Goal: Task Accomplishment & Management: Manage account settings

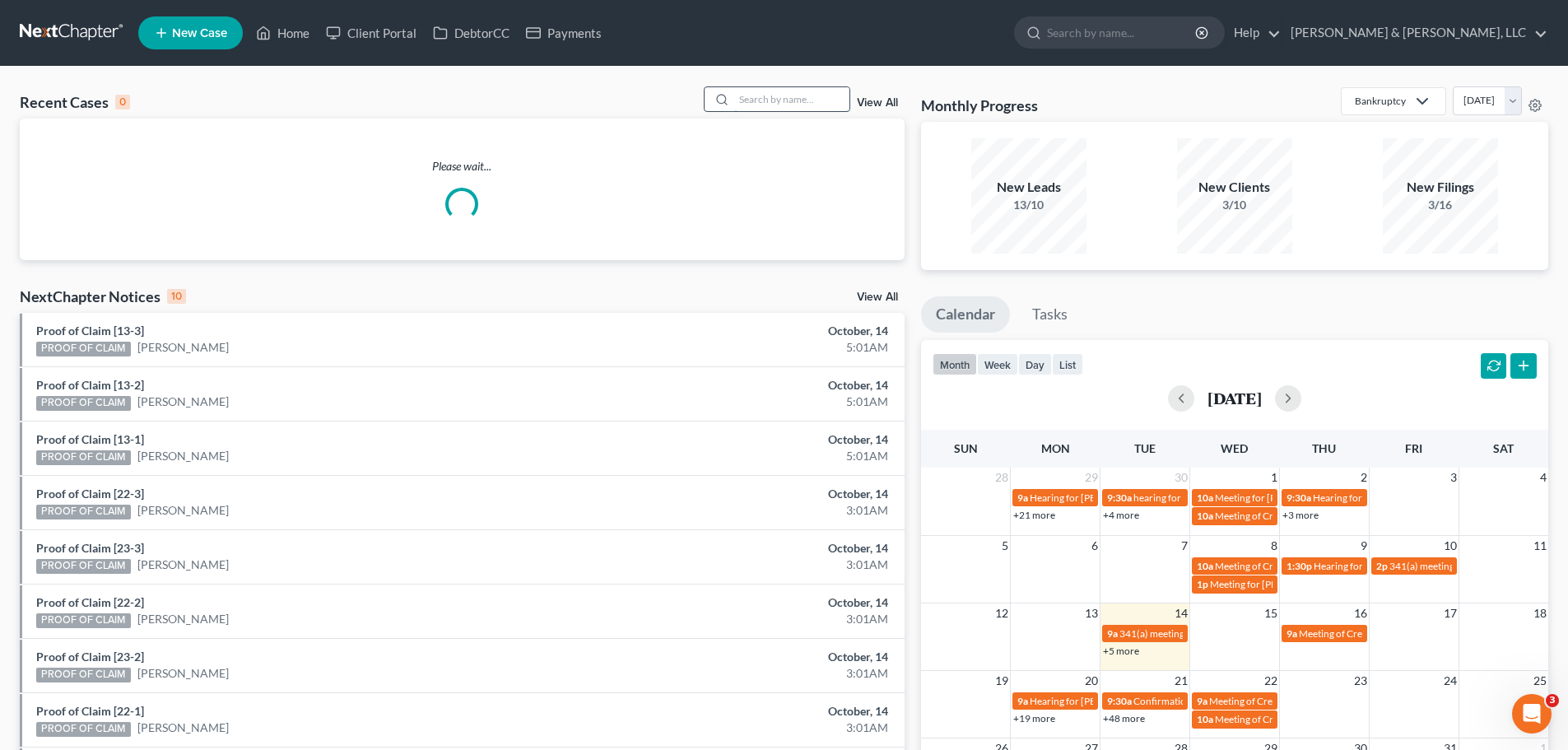
click at [781, 107] on input "search" at bounding box center [791, 99] width 115 height 24
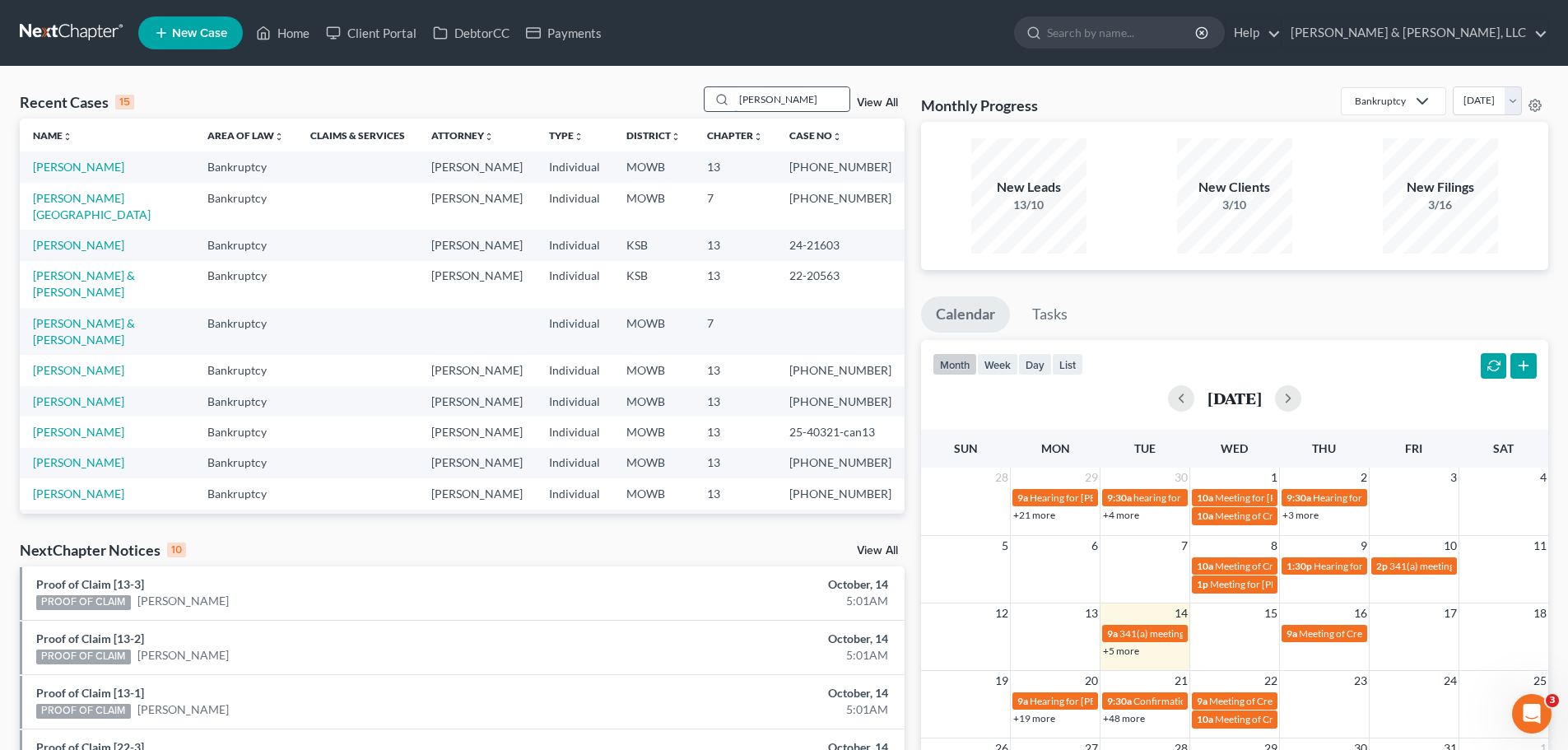
type input "[PERSON_NAME]"
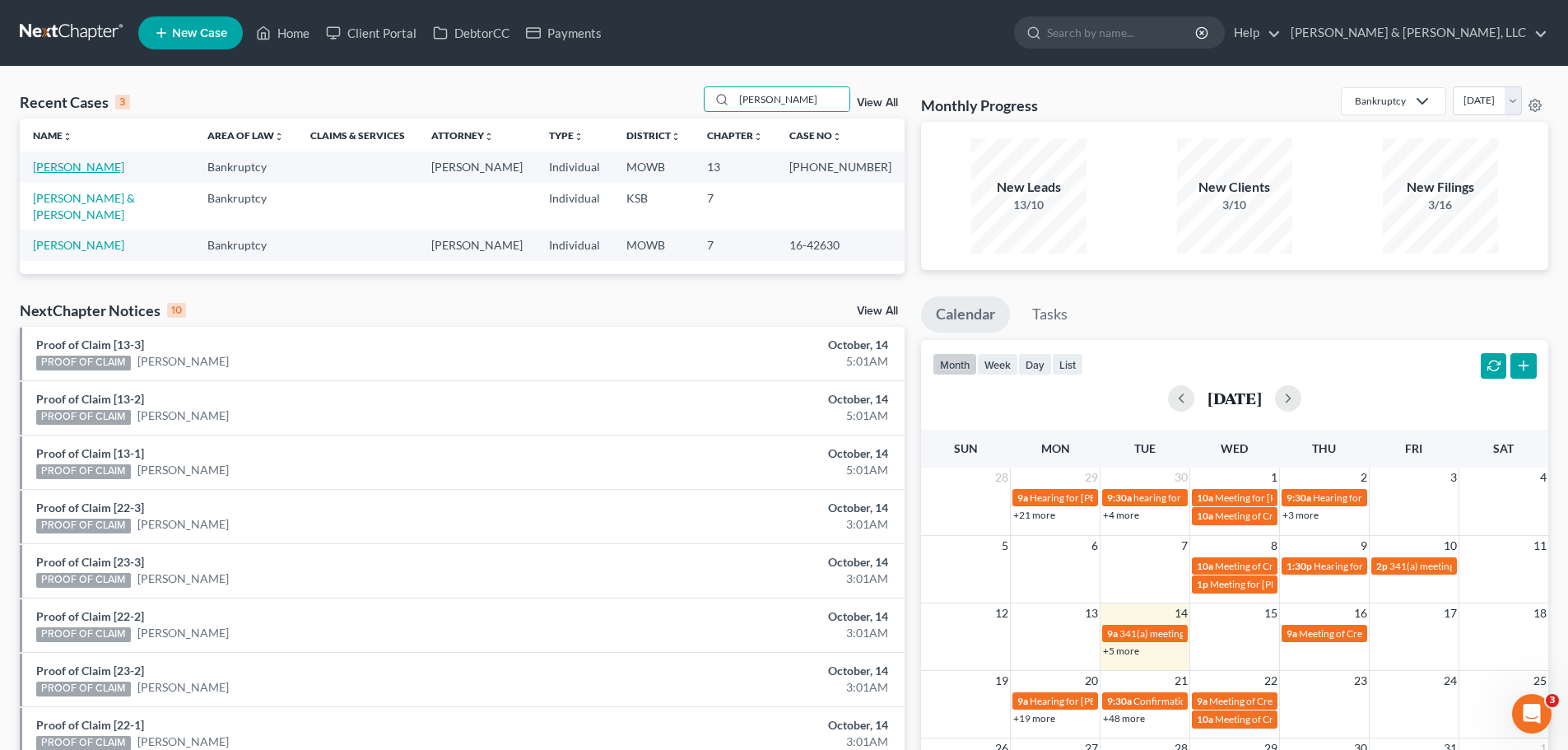
click at [78, 162] on link "[PERSON_NAME]" at bounding box center [78, 166] width 91 height 14
select select "6"
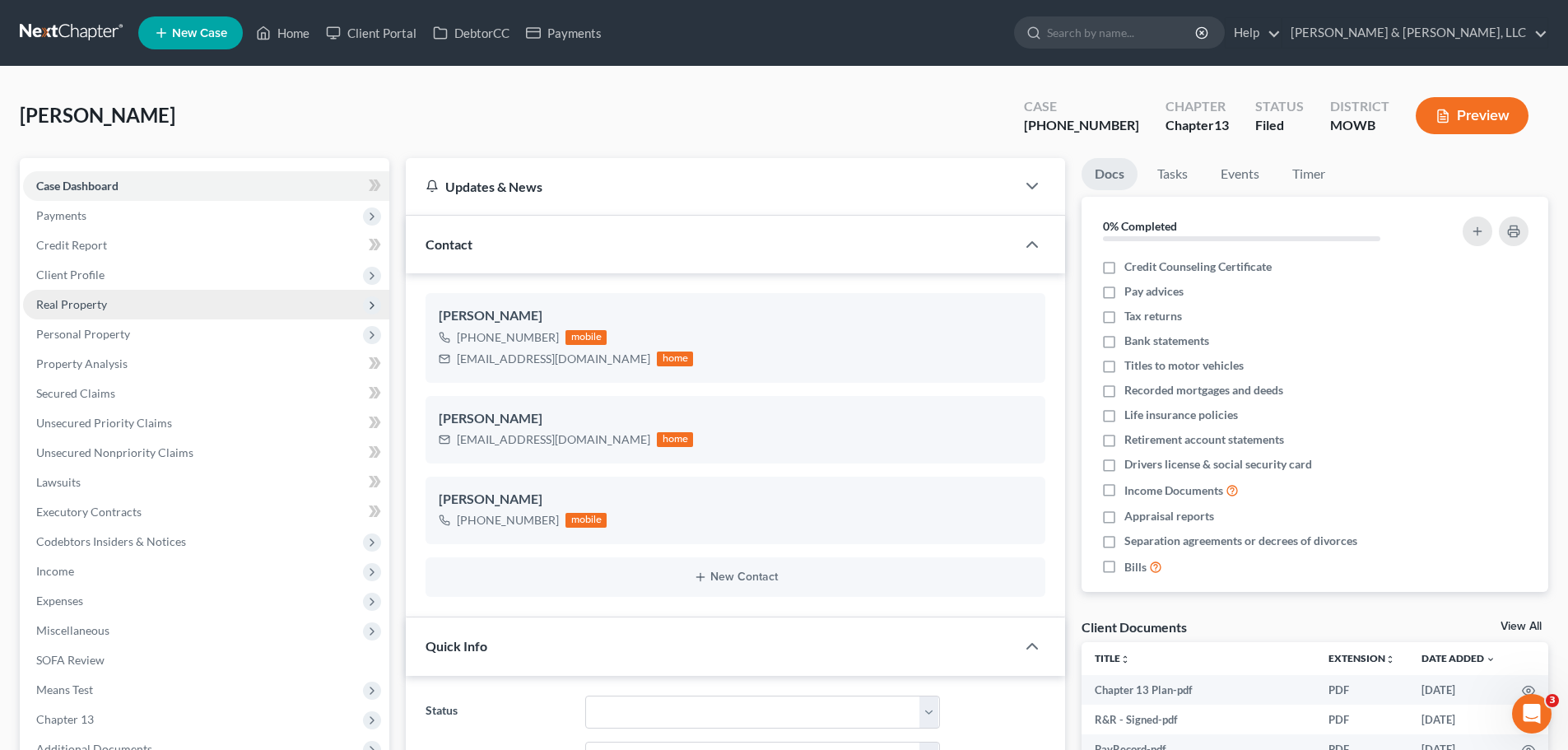
click at [93, 311] on span "Real Property" at bounding box center [72, 303] width 71 height 14
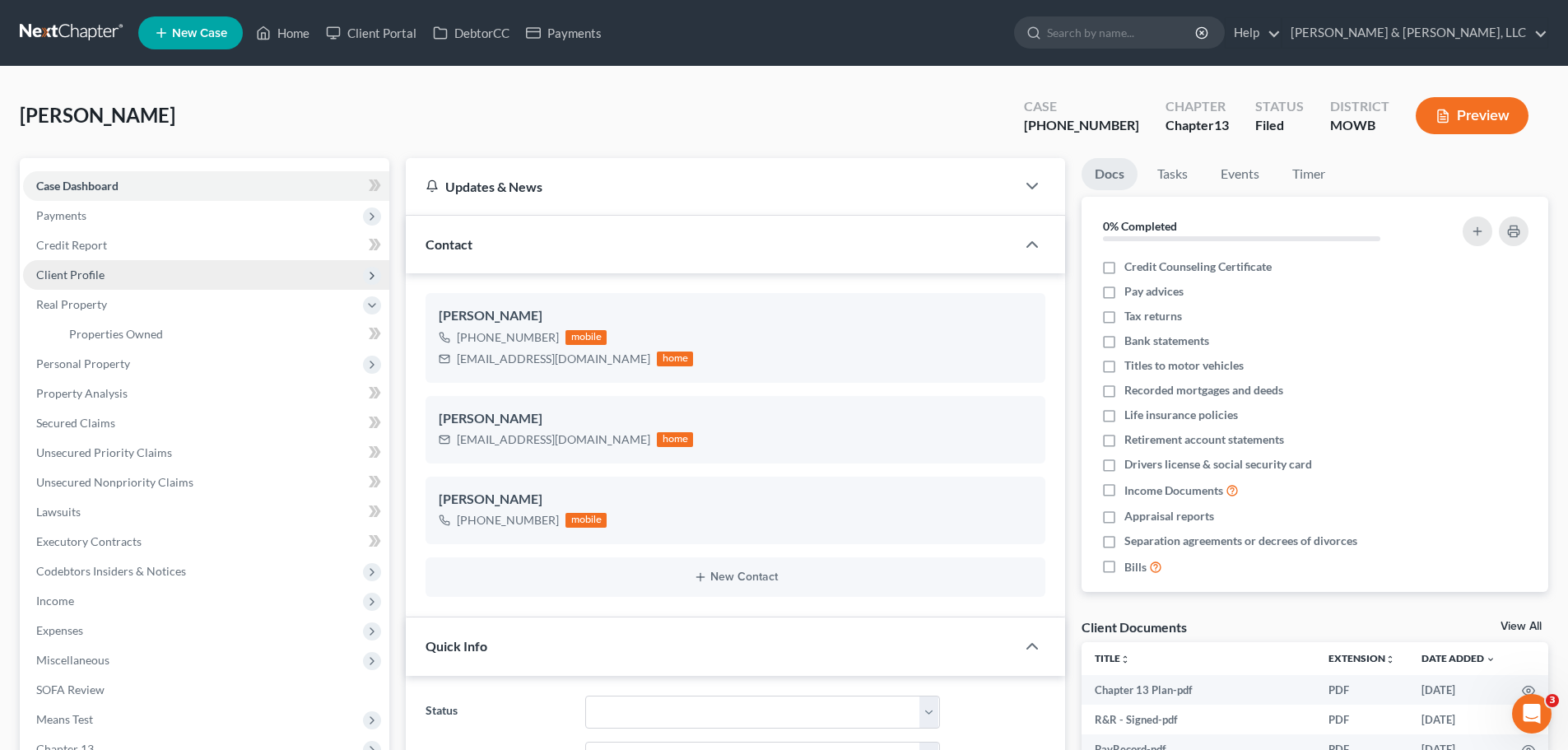
click at [88, 274] on span "Client Profile" at bounding box center [70, 274] width 68 height 14
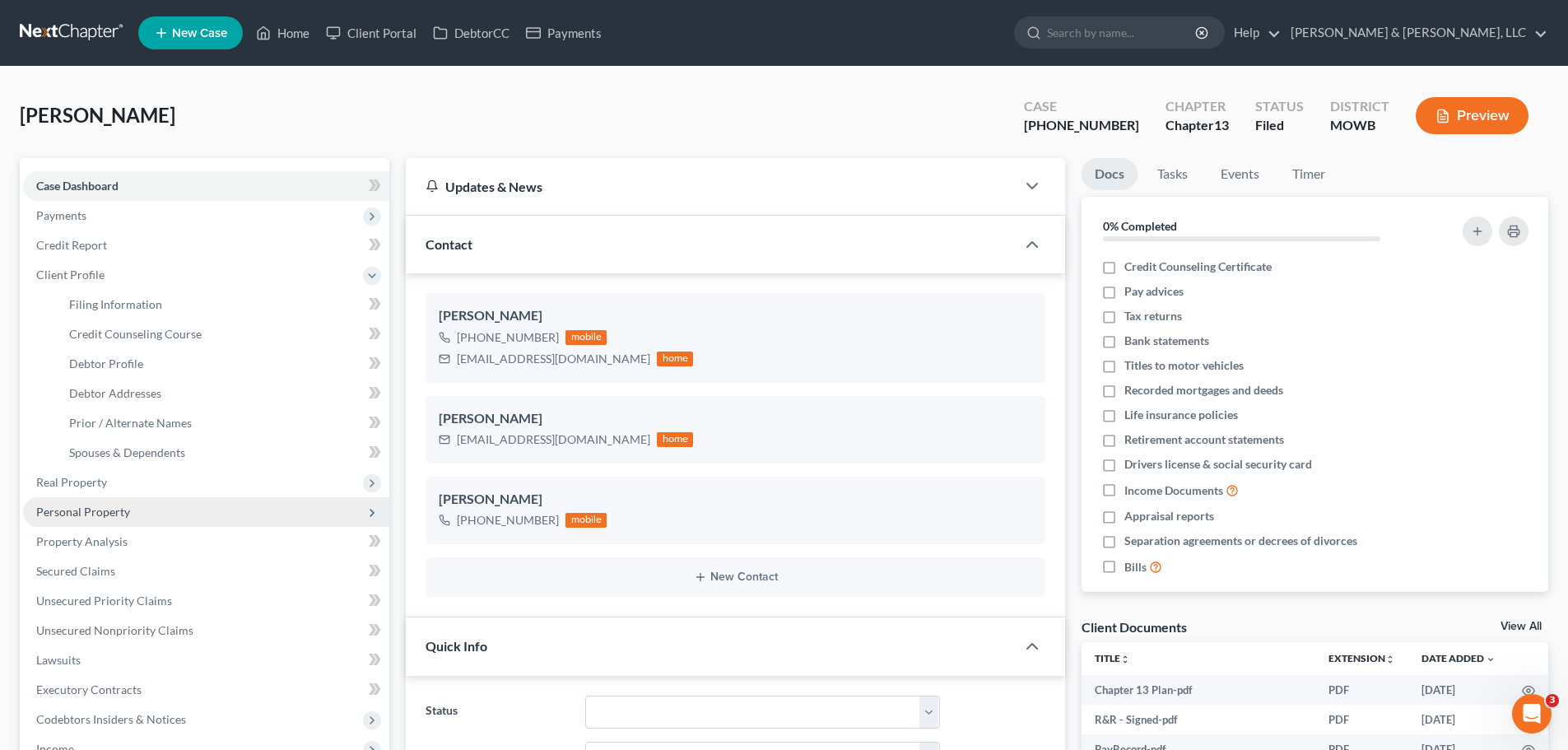
click at [134, 506] on span "Personal Property" at bounding box center [206, 512] width 367 height 30
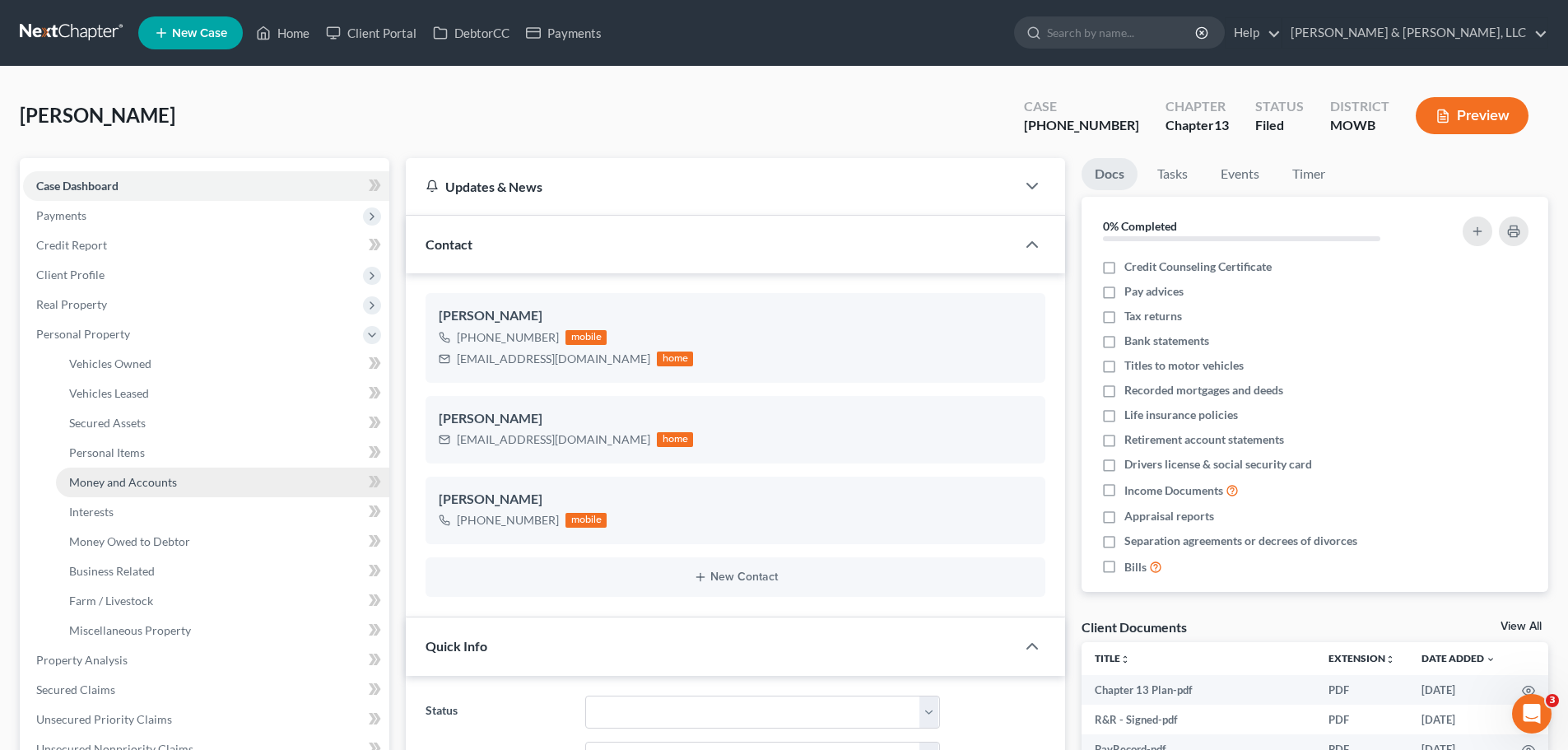
click at [131, 486] on span "Money and Accounts" at bounding box center [122, 482] width 108 height 14
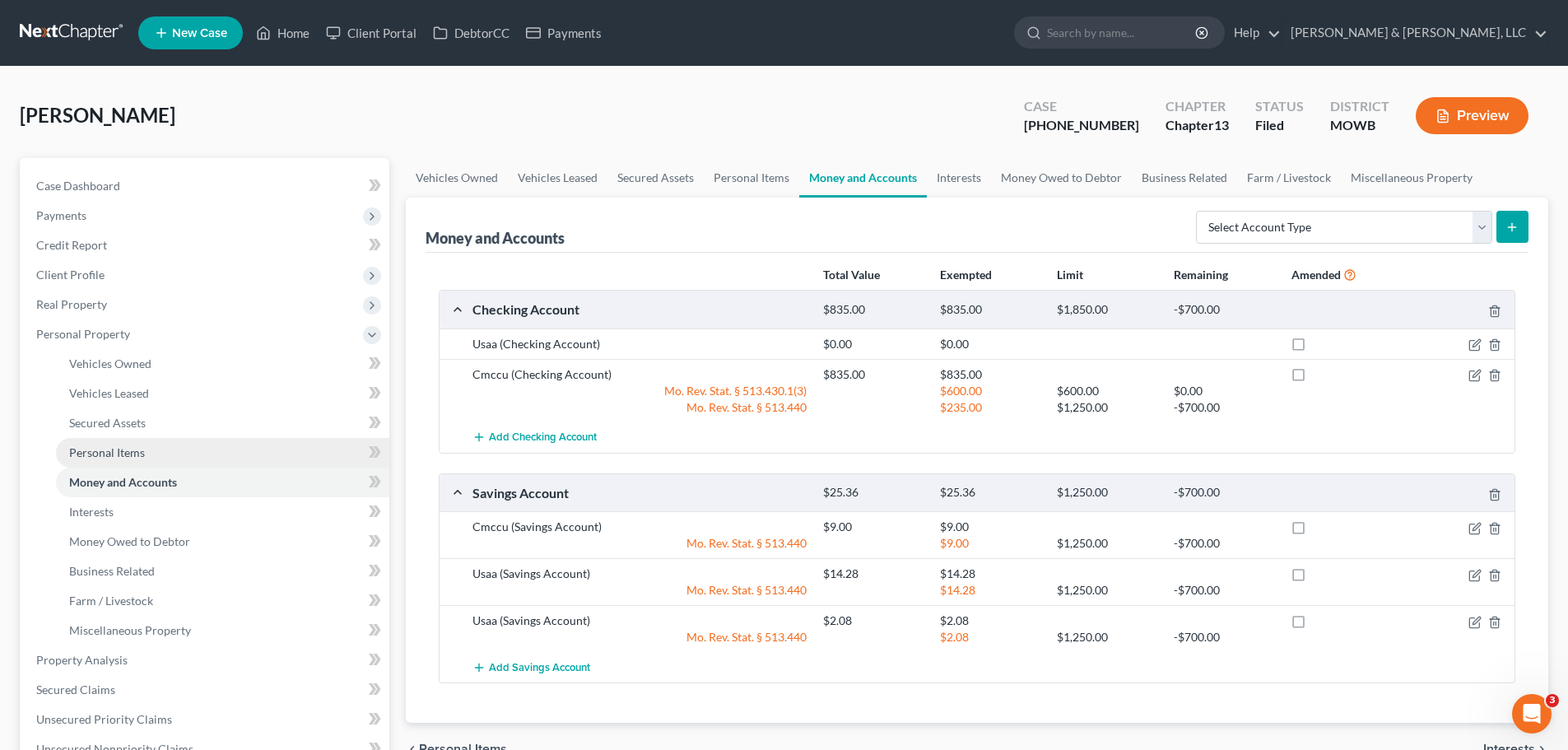
click at [126, 460] on link "Personal Items" at bounding box center [223, 453] width 333 height 30
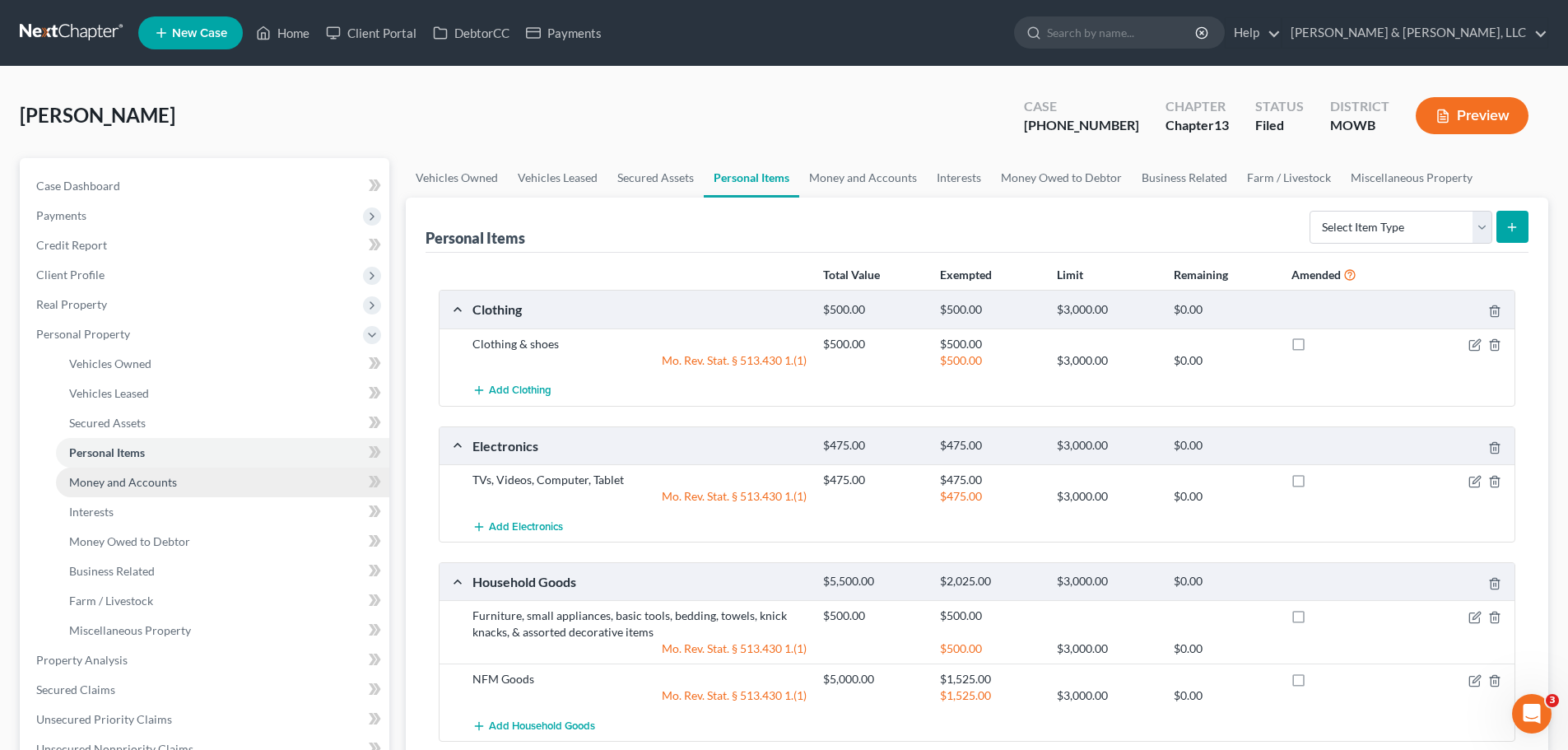
click at [92, 477] on span "Money and Accounts" at bounding box center [122, 482] width 108 height 14
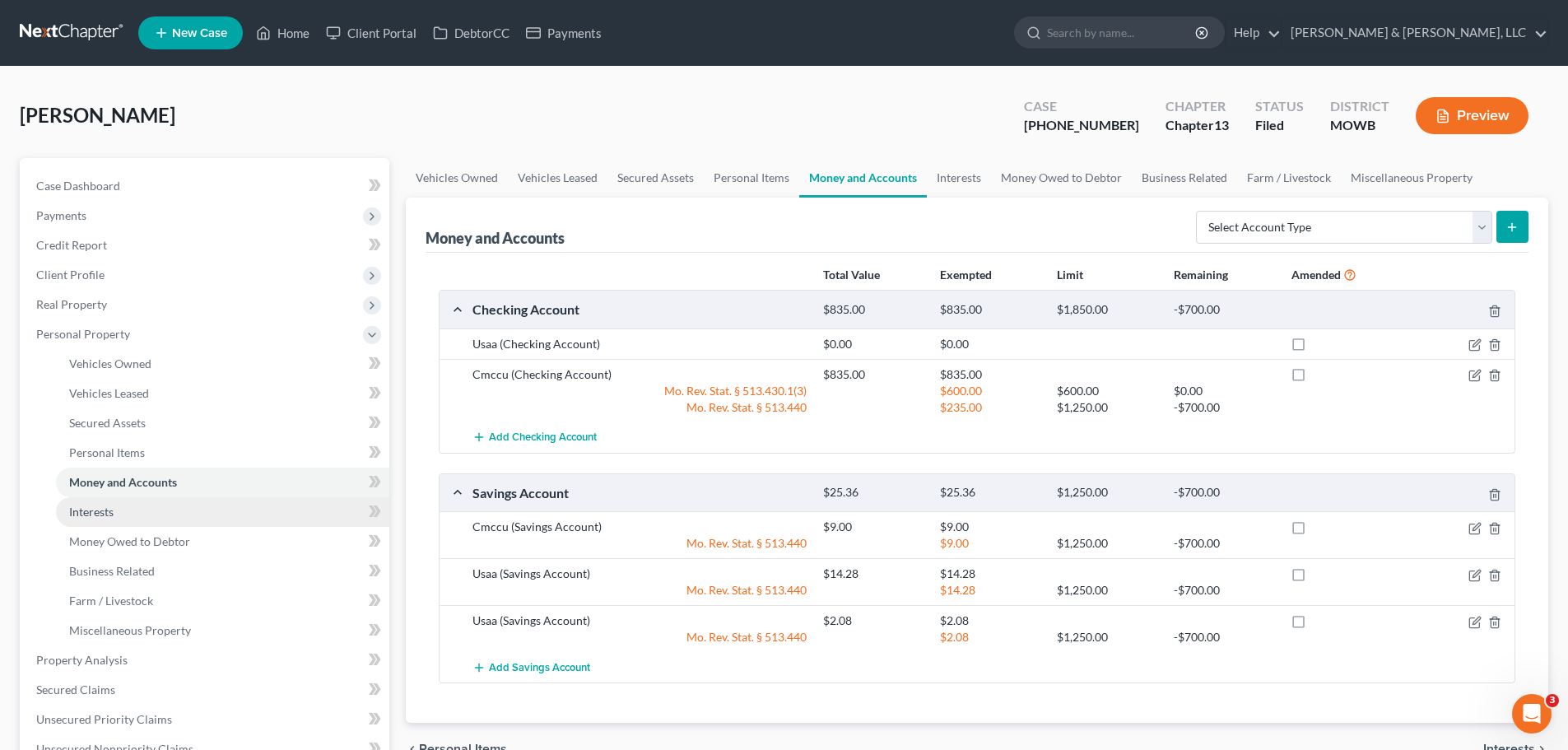
click at [122, 524] on link "Interests" at bounding box center [223, 512] width 333 height 30
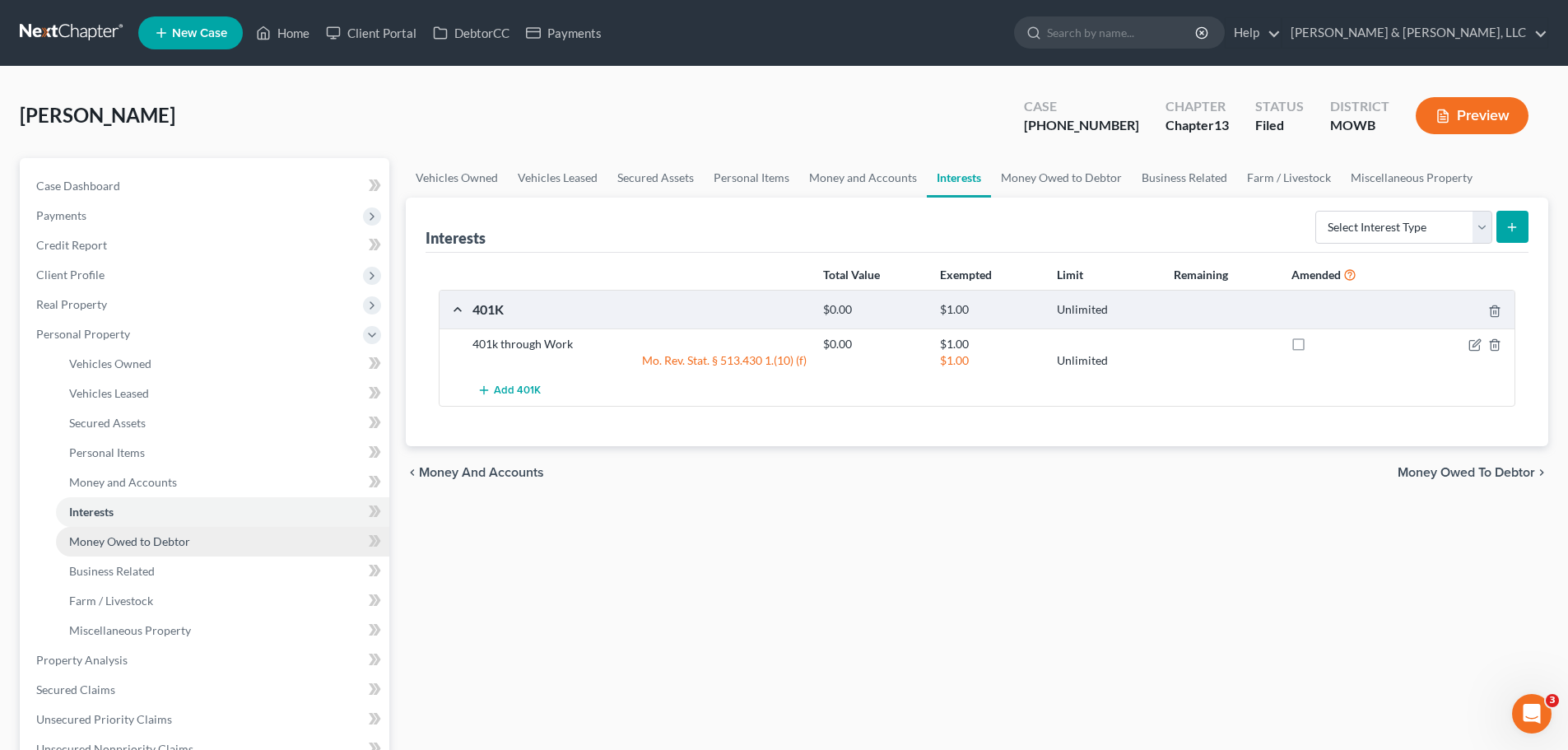
click at [150, 538] on span "Money Owed to Debtor" at bounding box center [129, 541] width 121 height 14
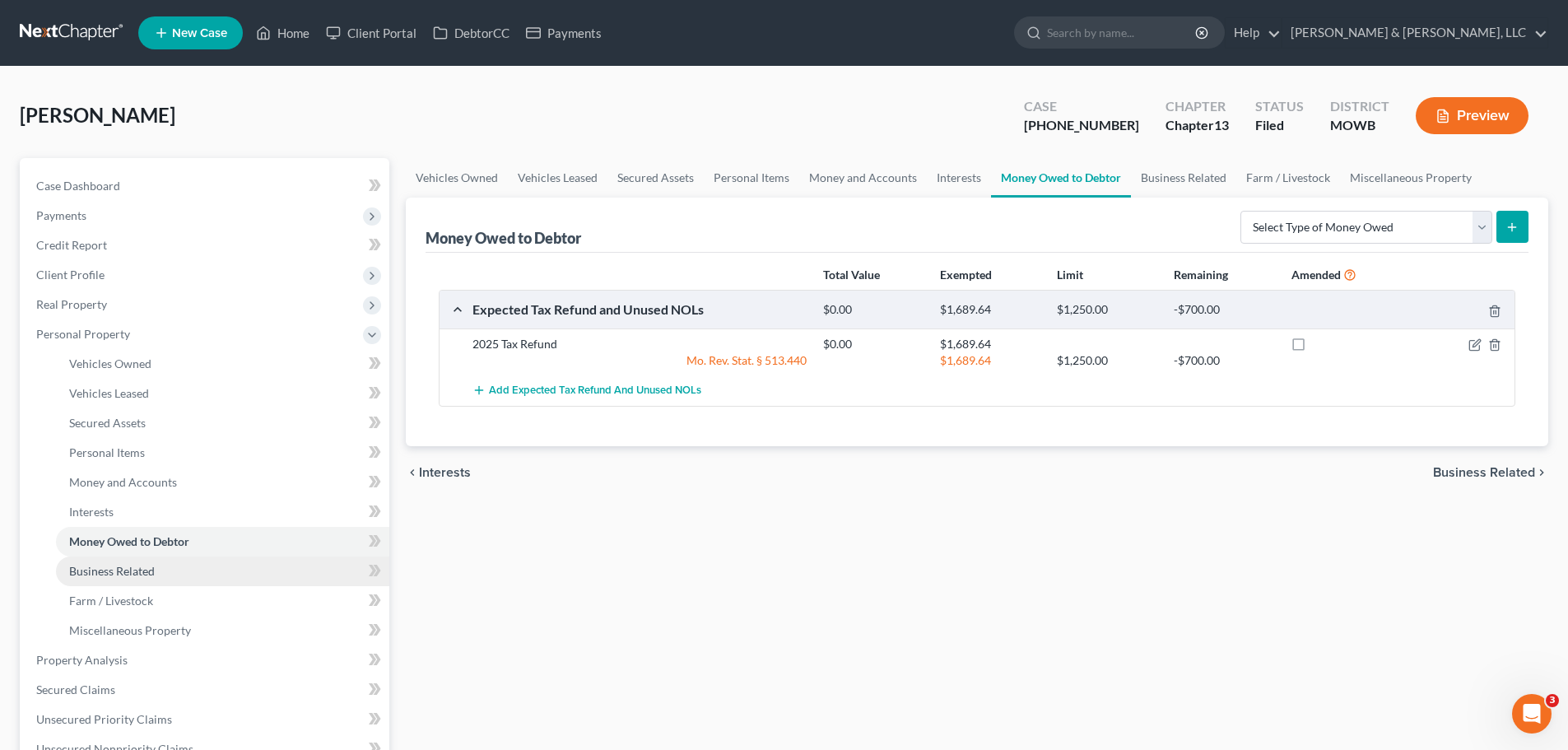
click at [167, 576] on link "Business Related" at bounding box center [223, 572] width 333 height 30
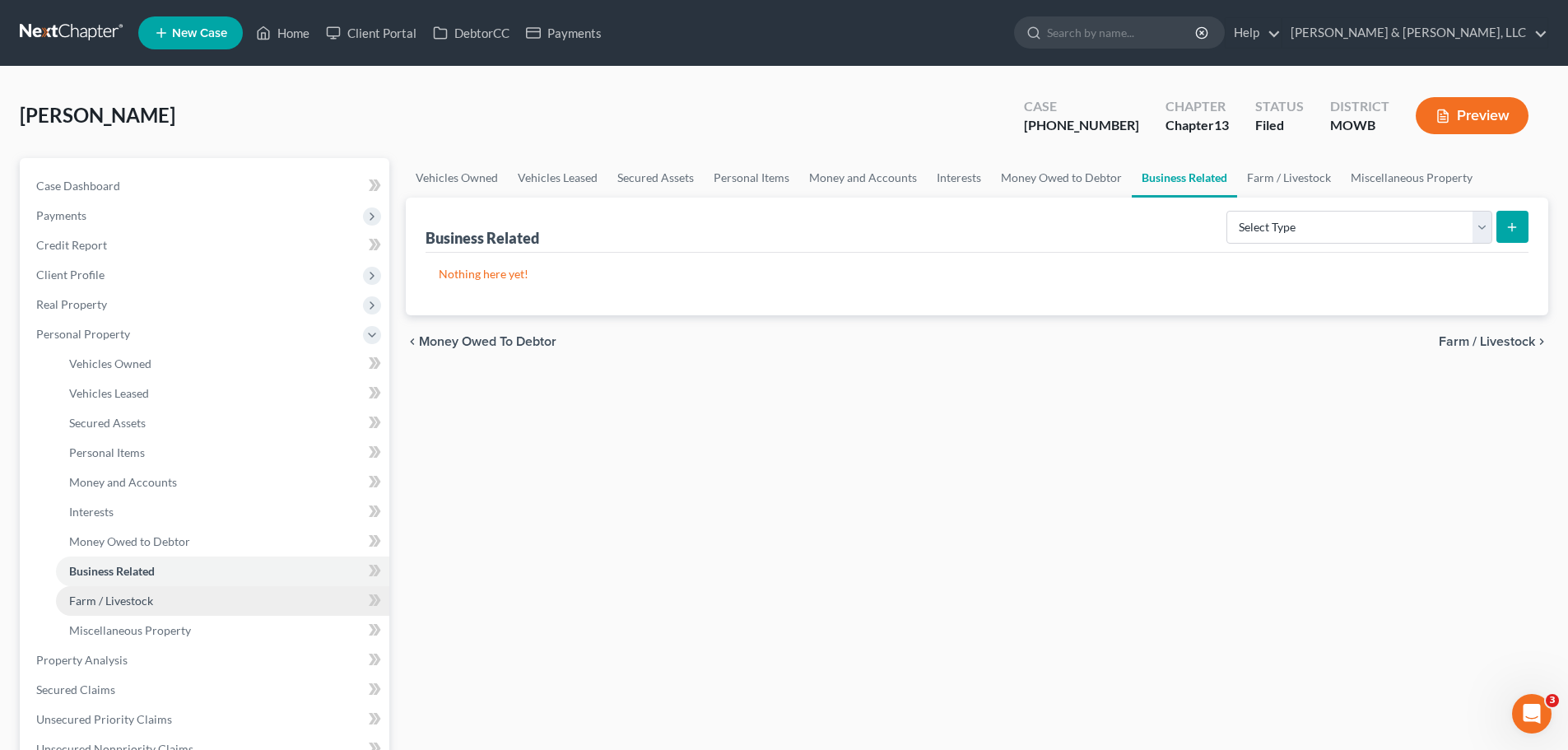
click at [164, 603] on link "Farm / Livestock" at bounding box center [223, 601] width 333 height 30
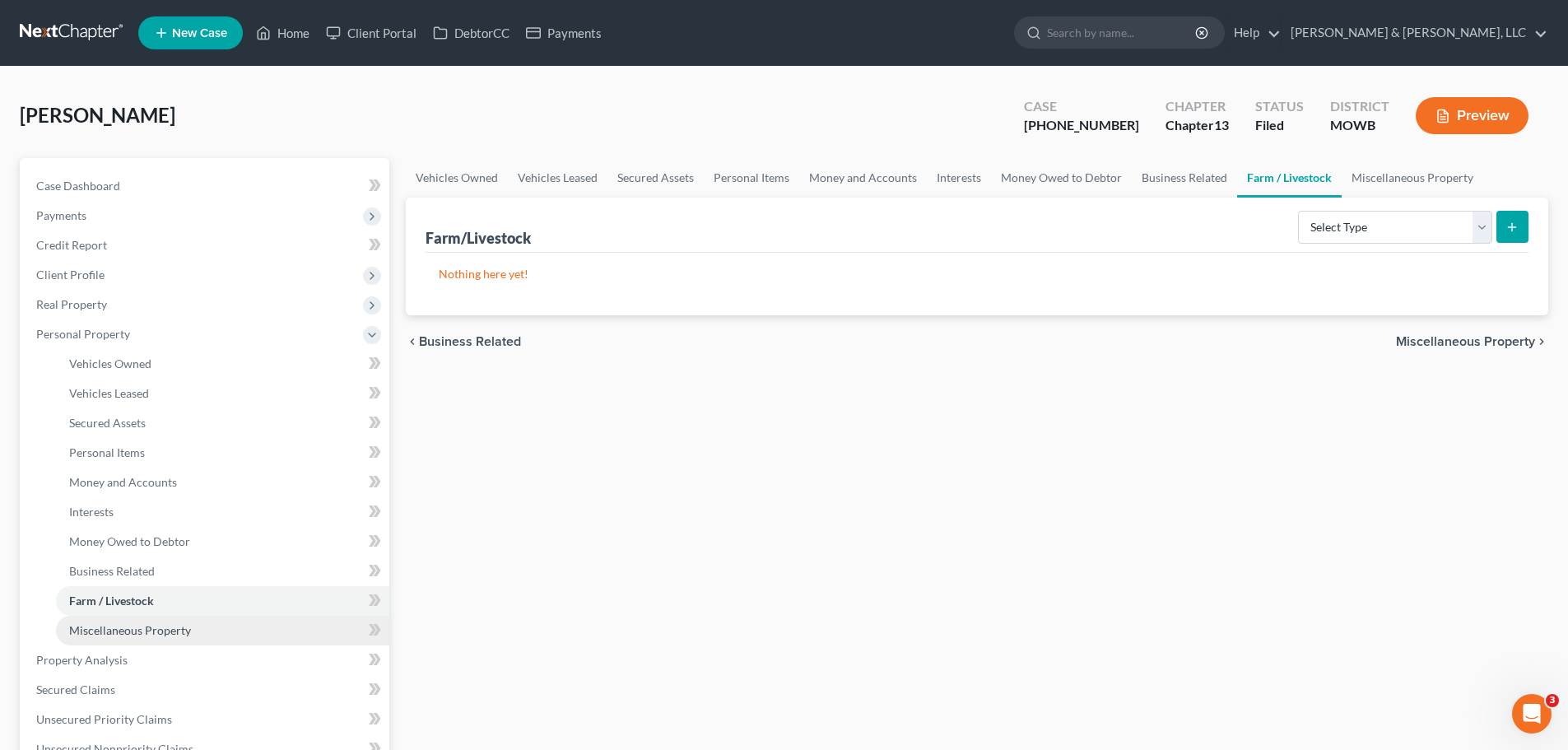
click at [169, 630] on span "Miscellaneous Property" at bounding box center [129, 630] width 122 height 14
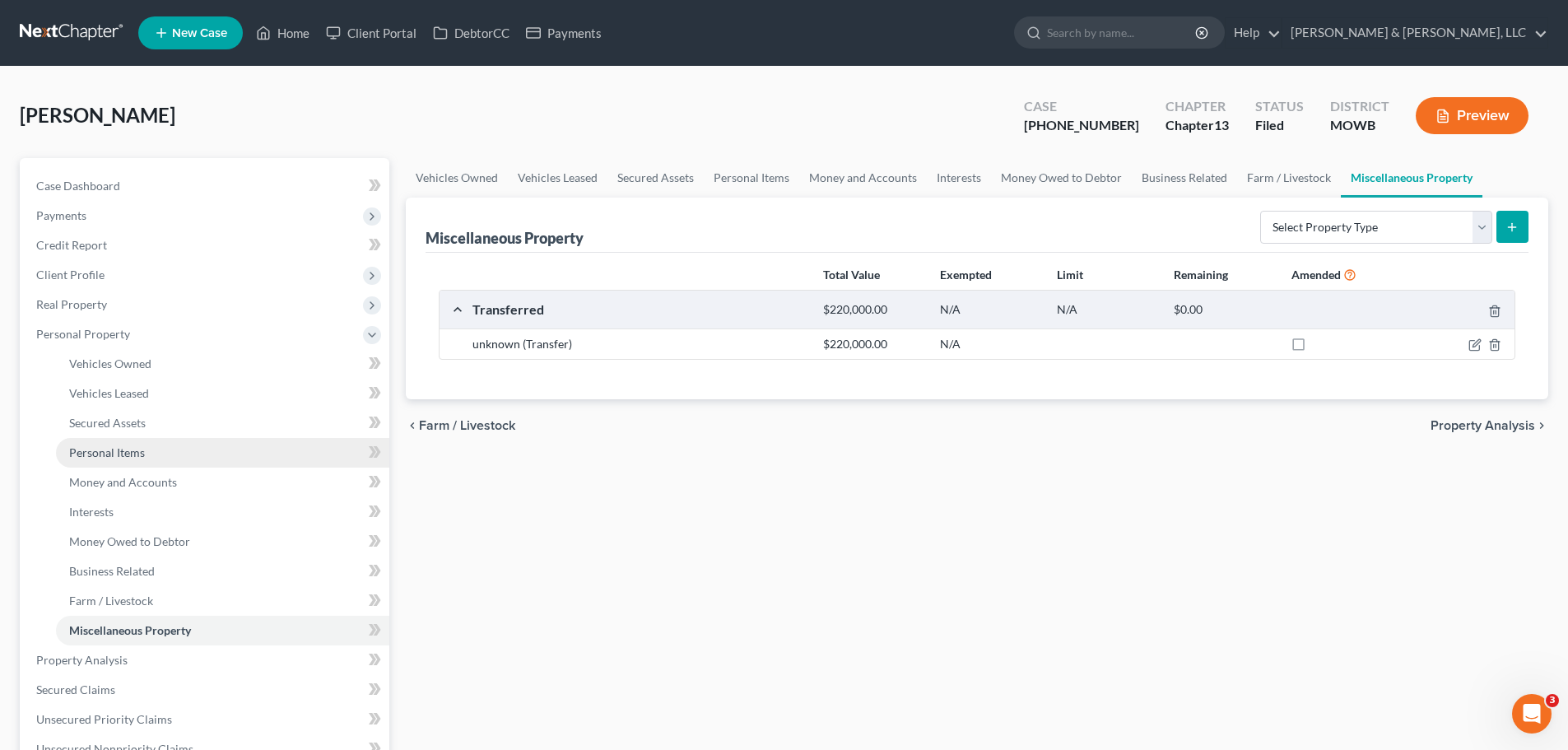
click at [129, 450] on span "Personal Items" at bounding box center [107, 452] width 76 height 14
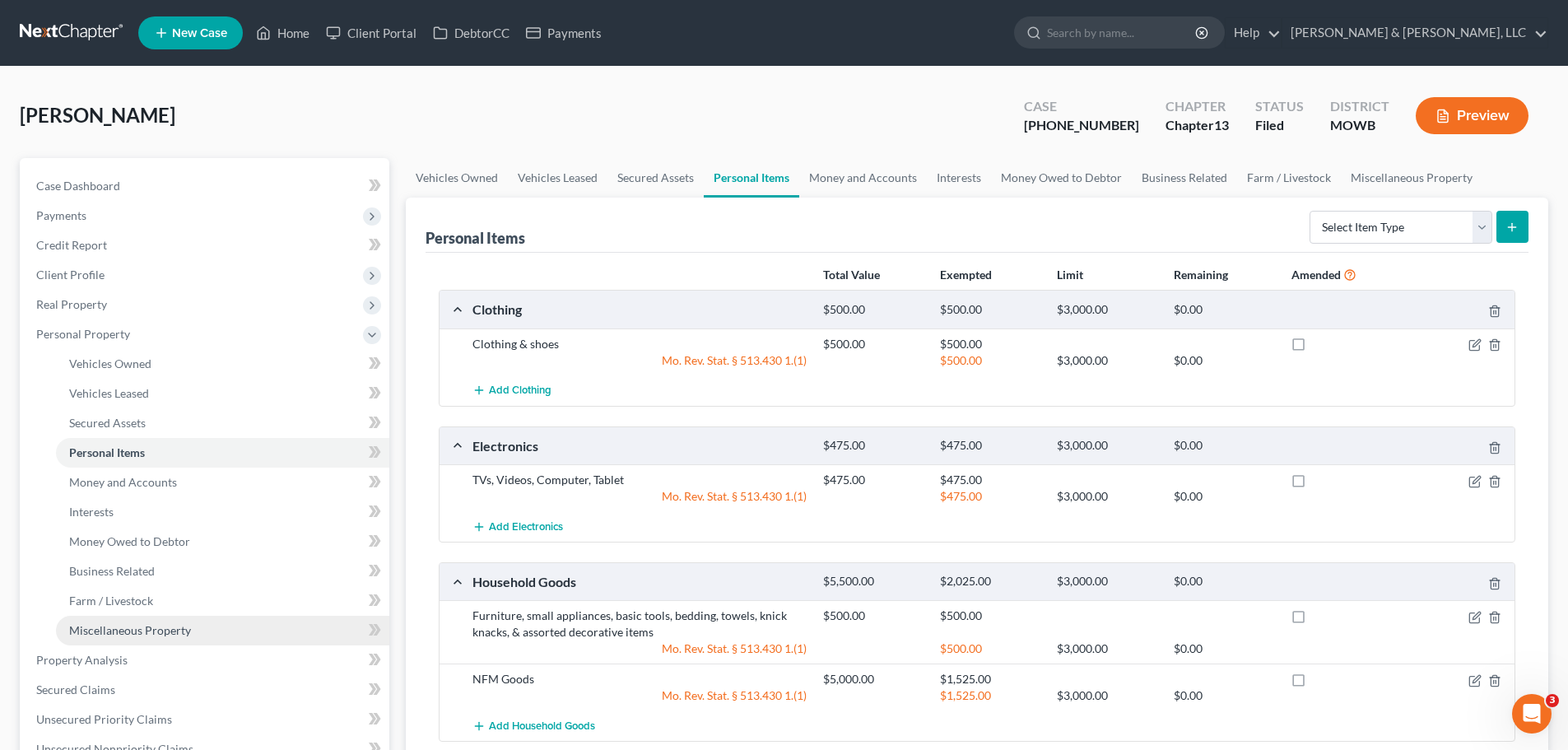
click at [180, 633] on span "Miscellaneous Property" at bounding box center [129, 630] width 122 height 14
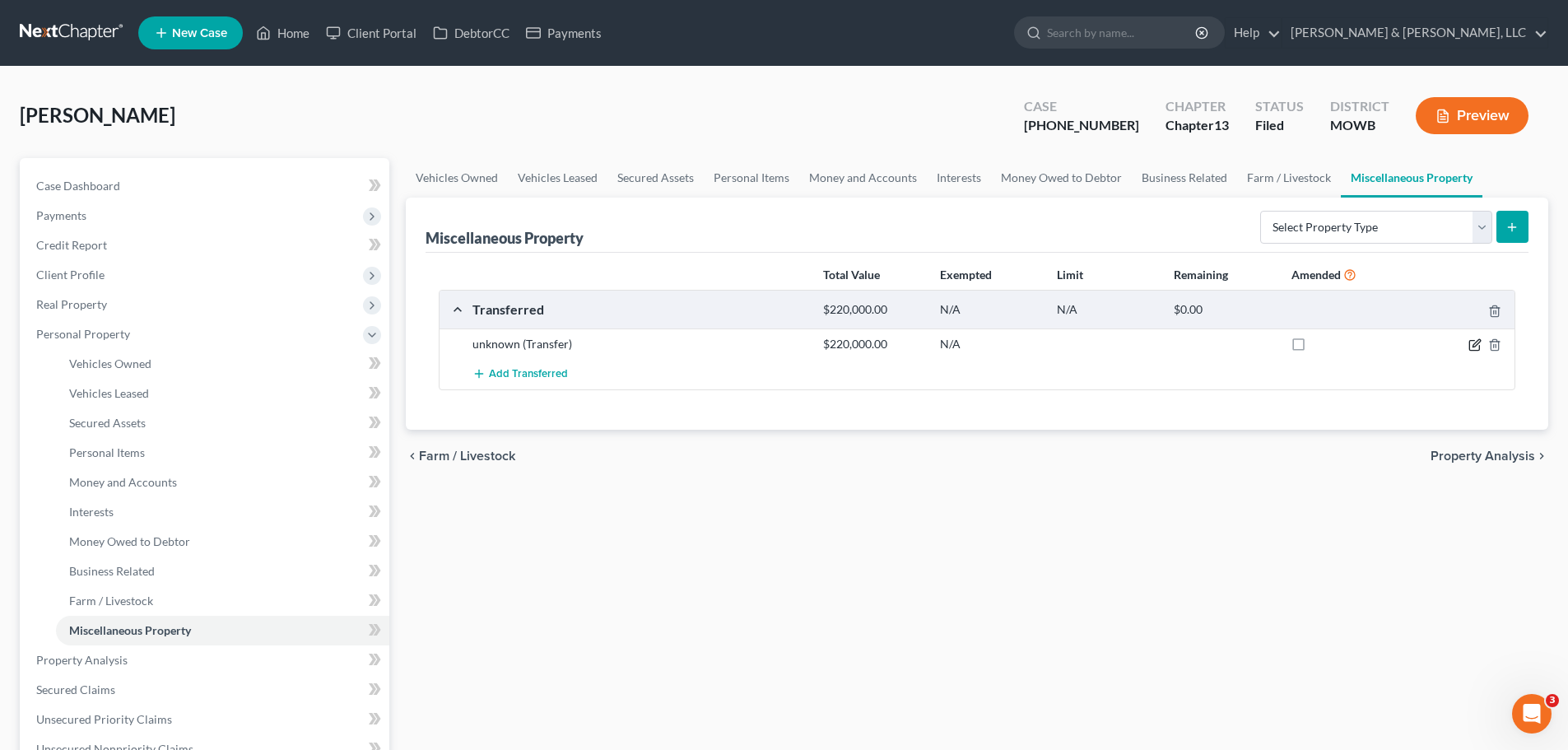
click at [1477, 343] on icon "button" at bounding box center [1475, 345] width 14 height 14
select select "Ordinary ([DATE])"
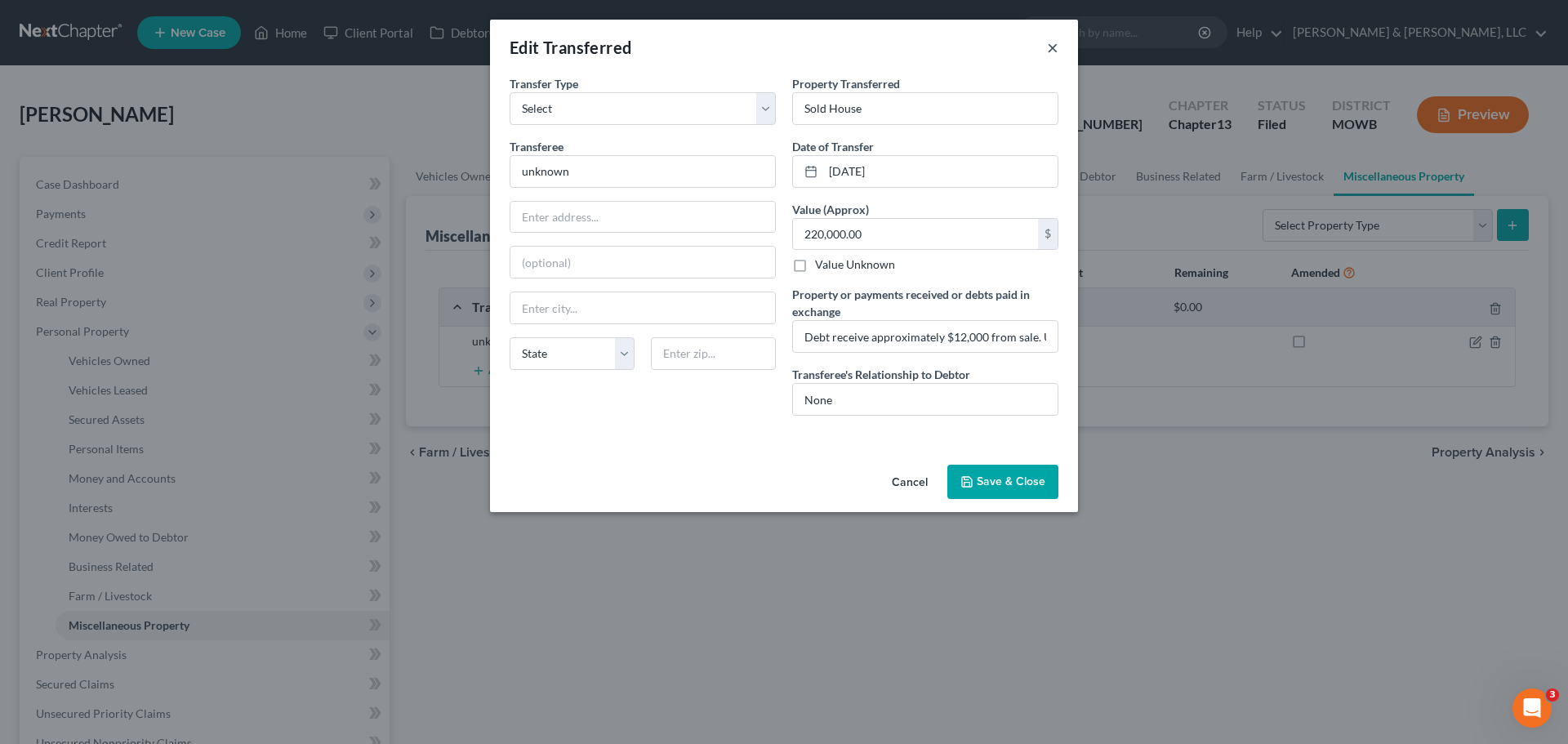
click at [1053, 50] on button "×" at bounding box center [1053, 48] width 12 height 20
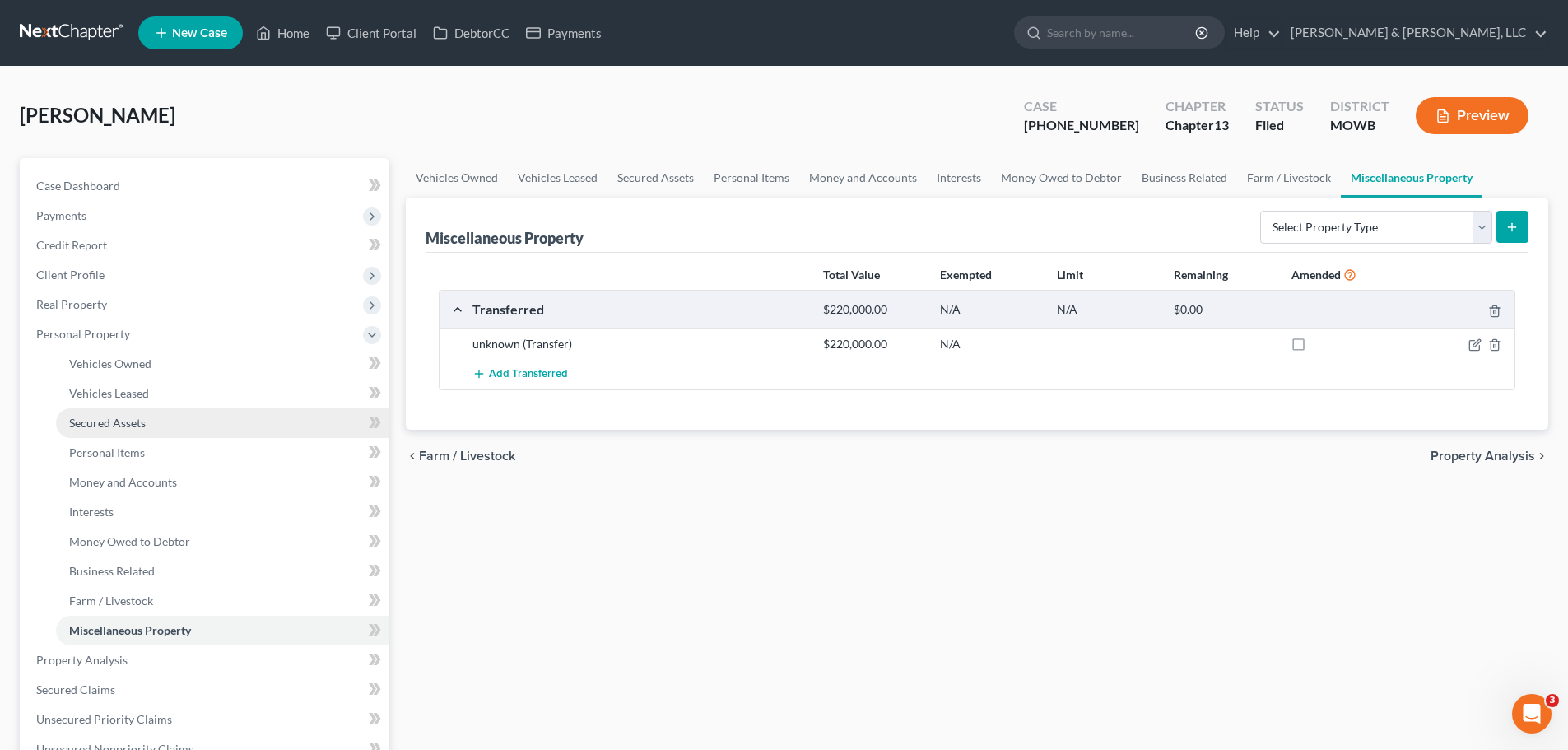
click at [146, 435] on link "Secured Assets" at bounding box center [223, 423] width 333 height 30
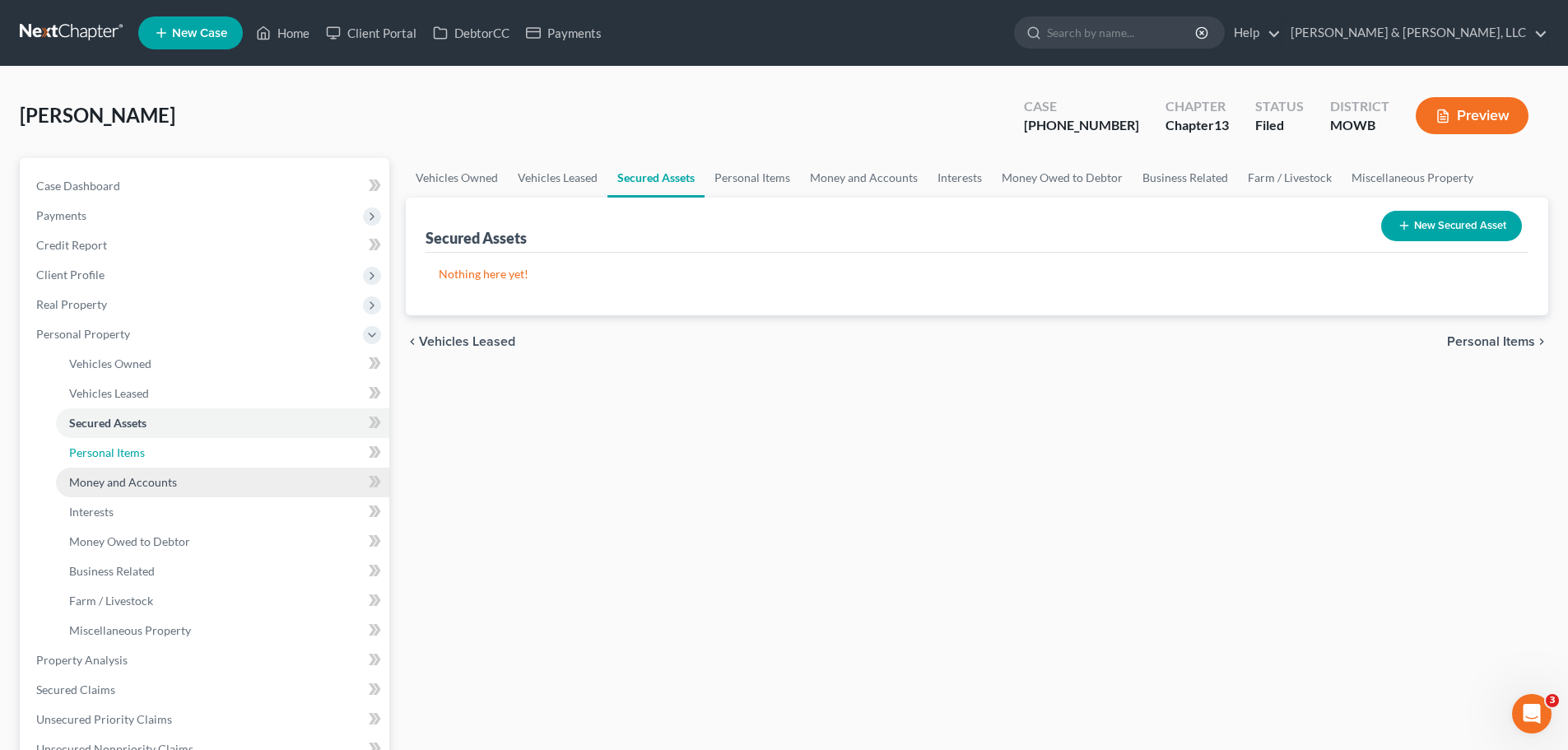
drag, startPoint x: 145, startPoint y: 452, endPoint x: 148, endPoint y: 470, distance: 18.2
click at [145, 453] on link "Personal Items" at bounding box center [223, 453] width 333 height 30
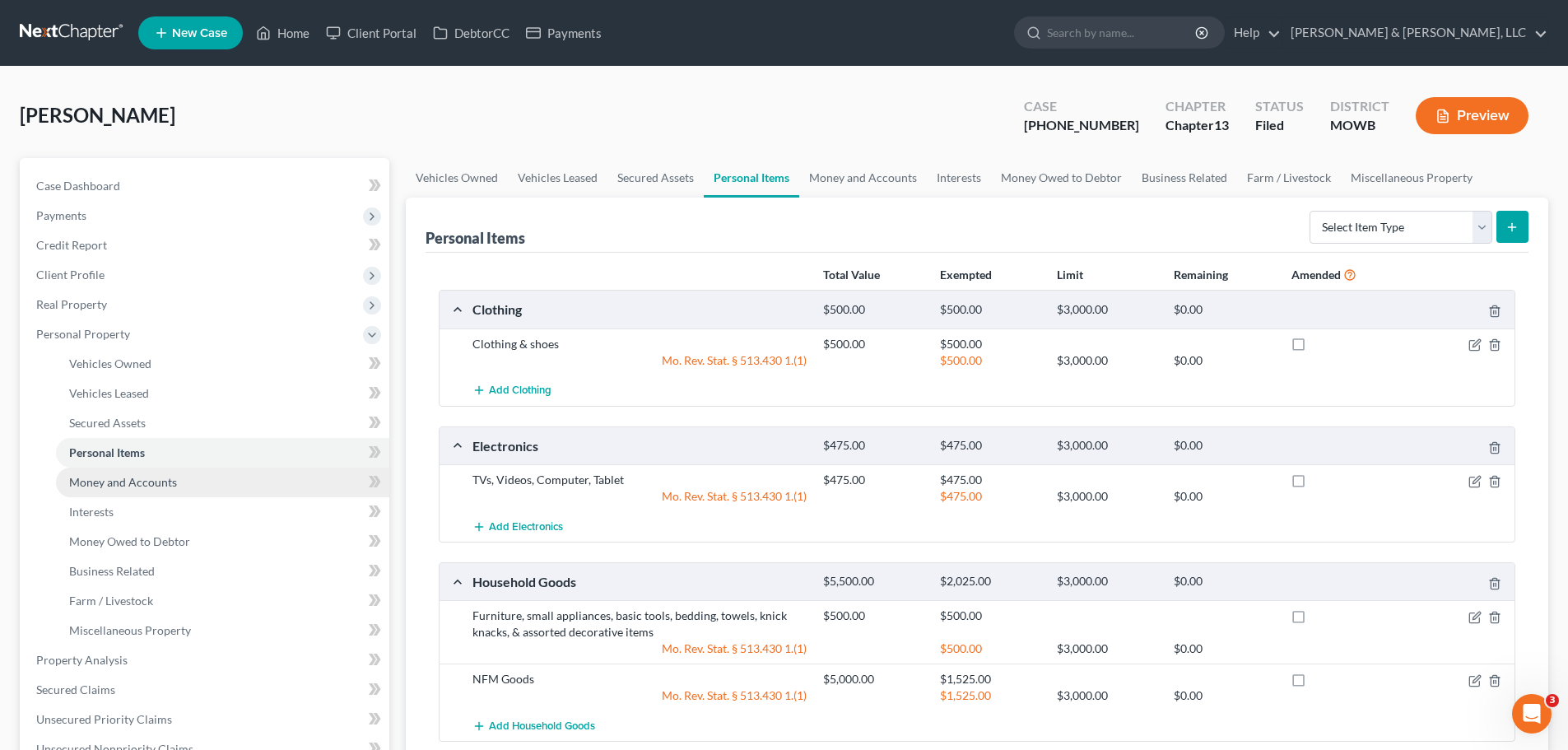
click at [150, 480] on span "Money and Accounts" at bounding box center [122, 482] width 108 height 14
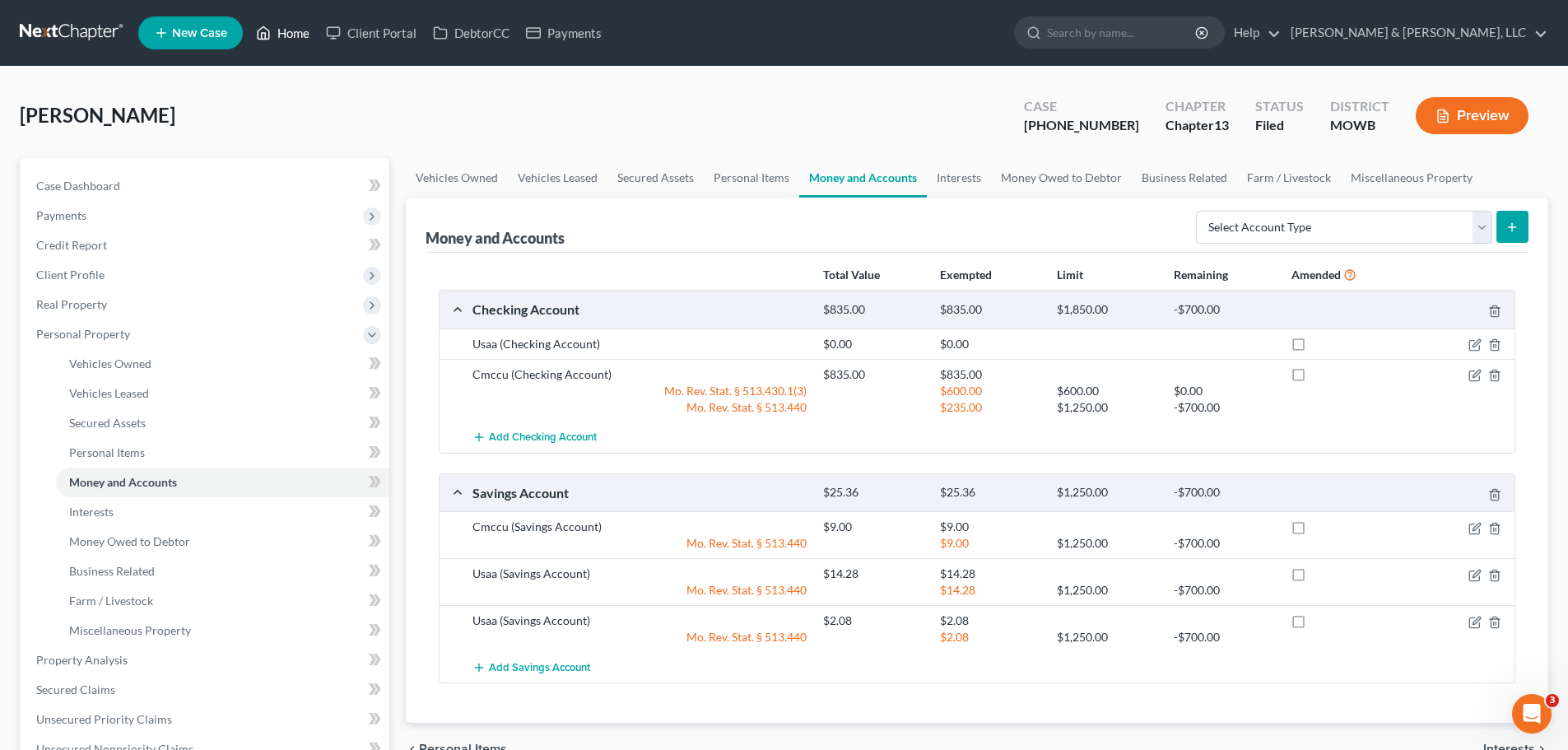
click at [311, 35] on link "Home" at bounding box center [282, 33] width 70 height 30
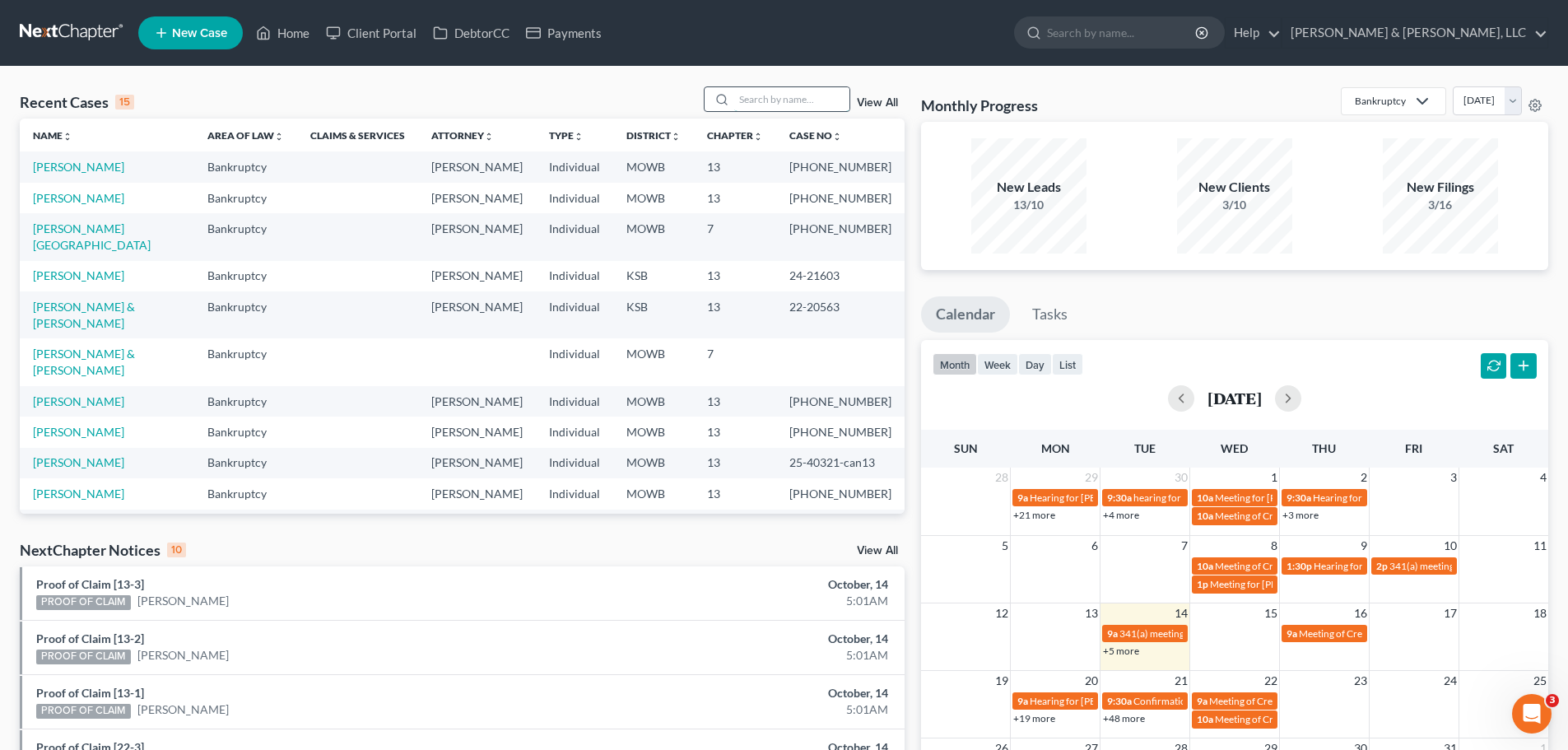
click at [778, 104] on input "search" at bounding box center [791, 99] width 115 height 24
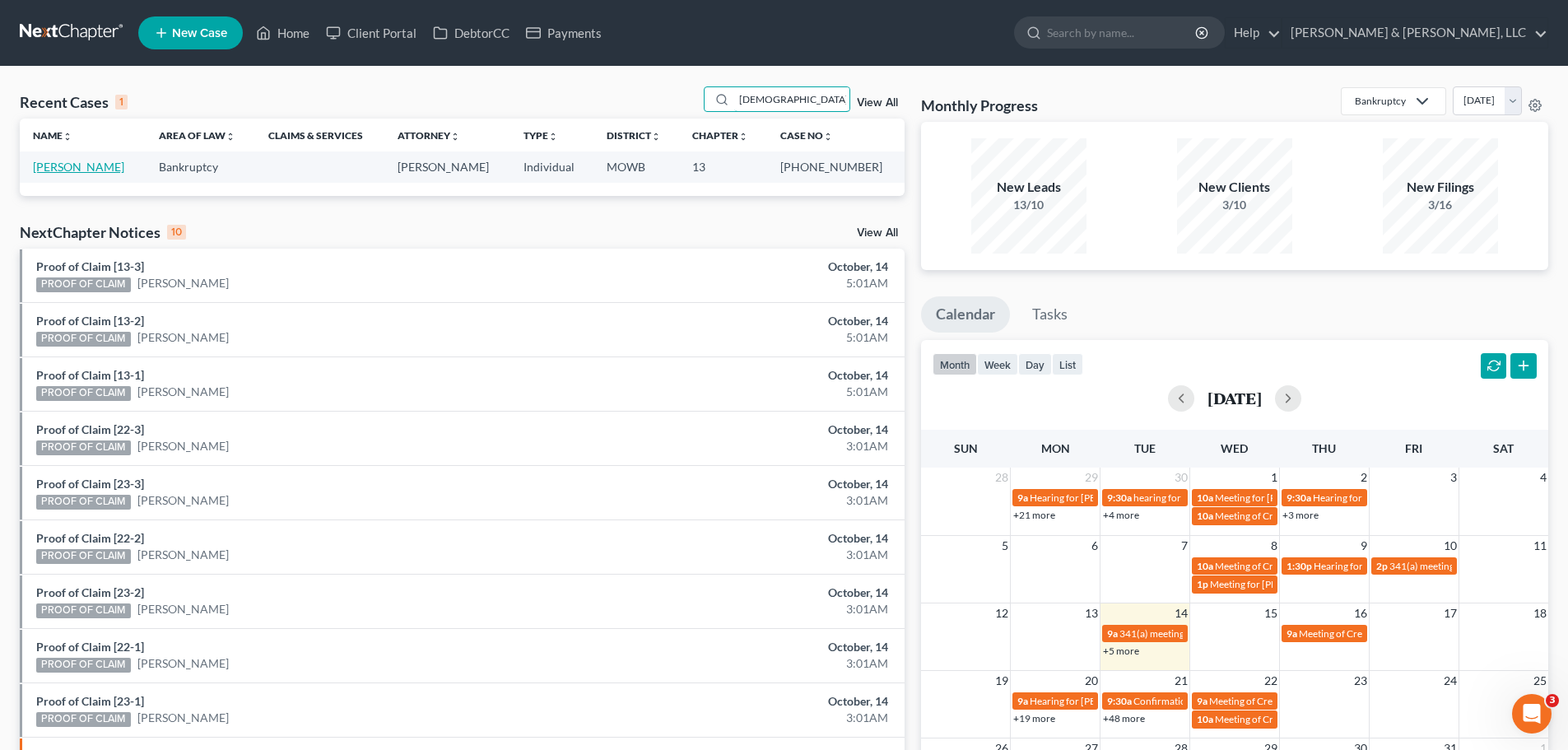
type input "[DEMOGRAPHIC_DATA]"
click at [98, 169] on link "[PERSON_NAME]" at bounding box center [78, 166] width 91 height 14
select select "2"
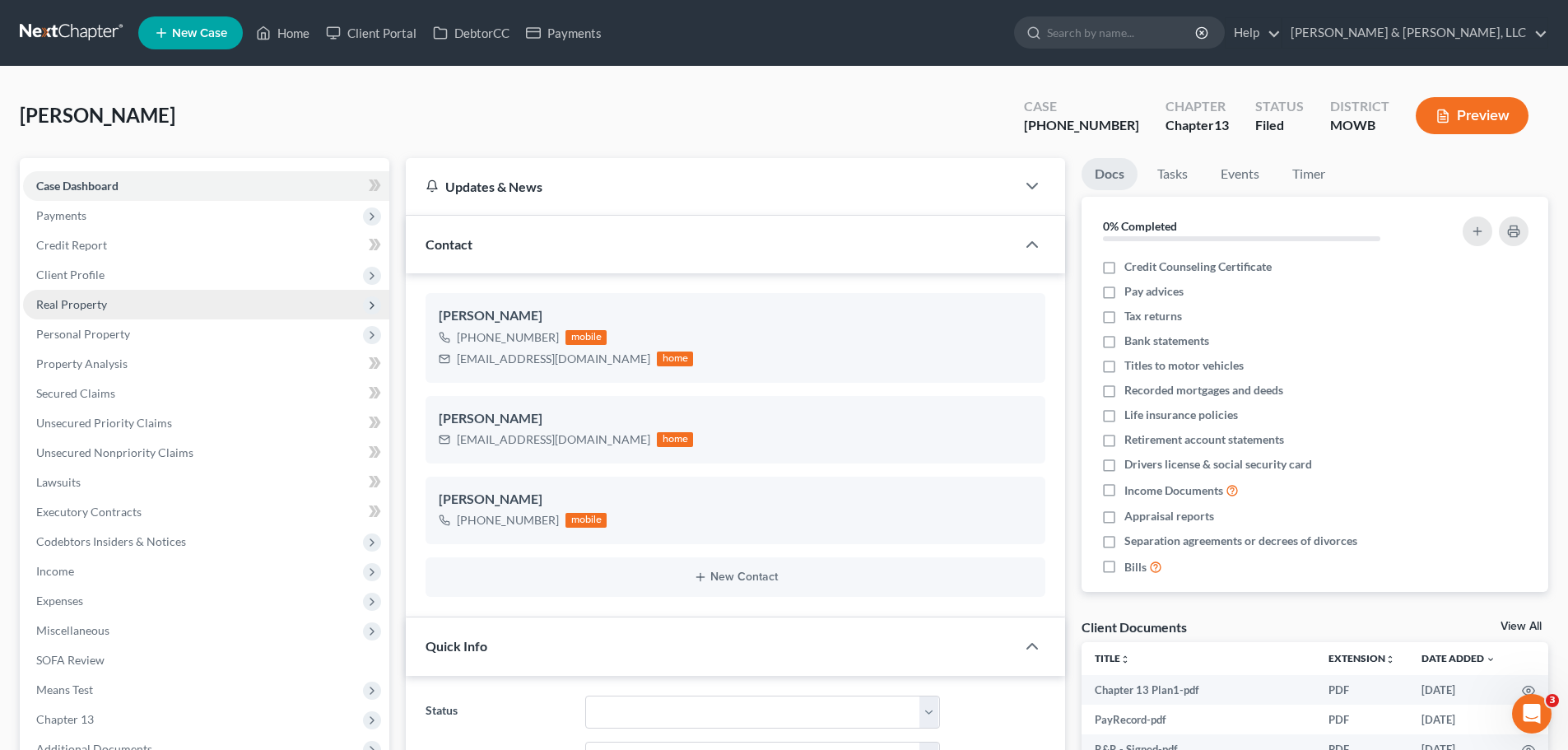
click at [128, 310] on span "Real Property" at bounding box center [206, 304] width 367 height 30
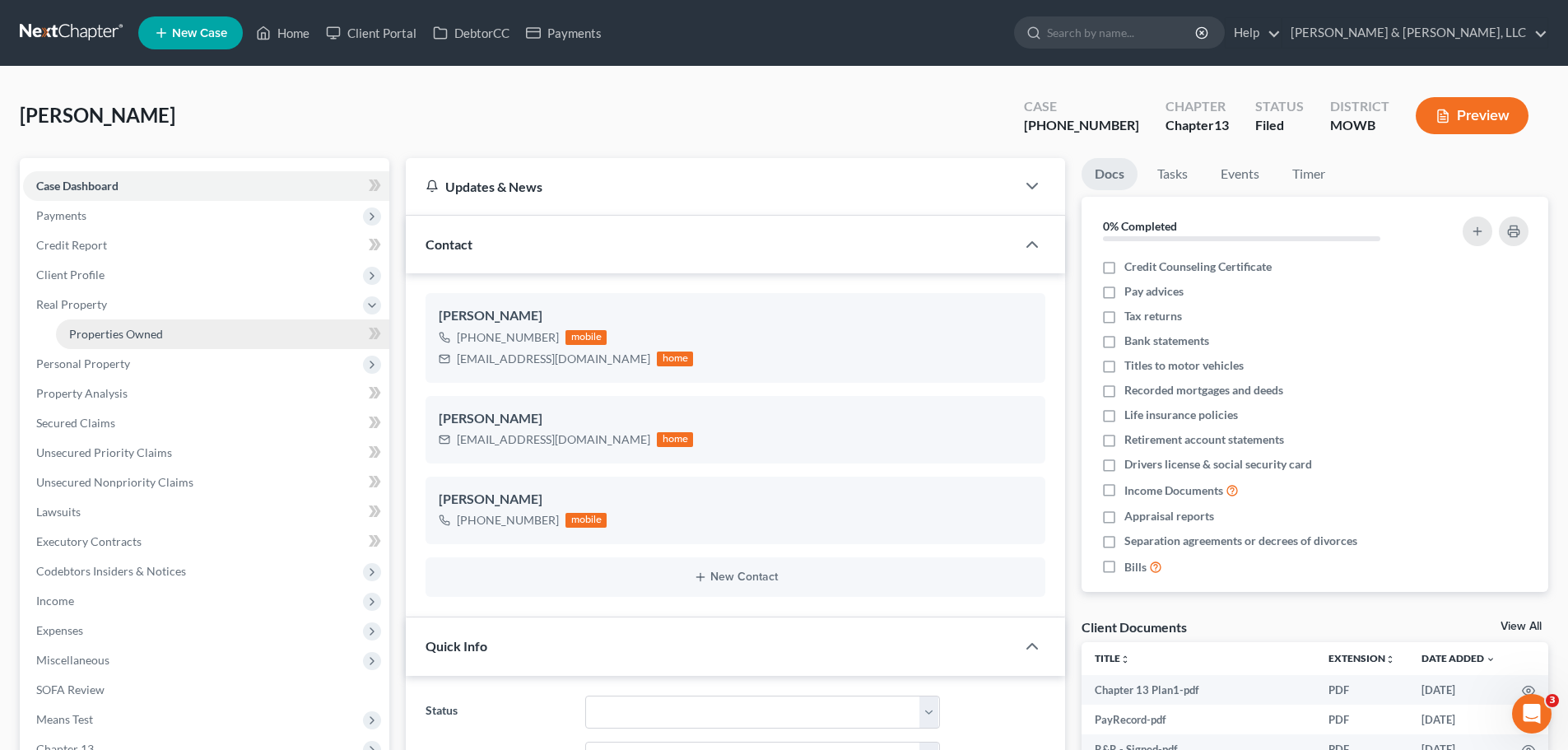
click at [129, 328] on span "Properties Owned" at bounding box center [116, 333] width 94 height 14
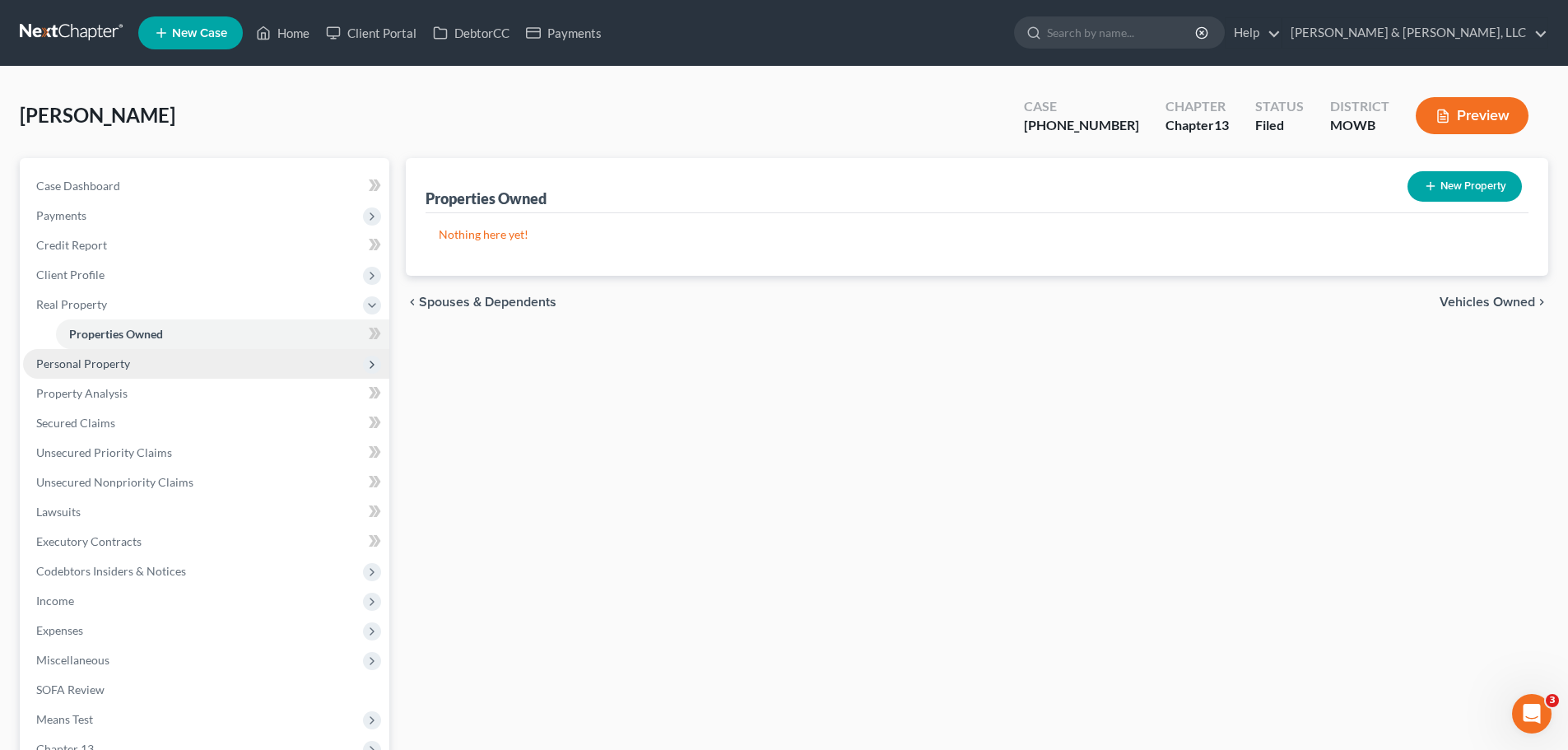
click at [121, 361] on span "Personal Property" at bounding box center [83, 363] width 94 height 14
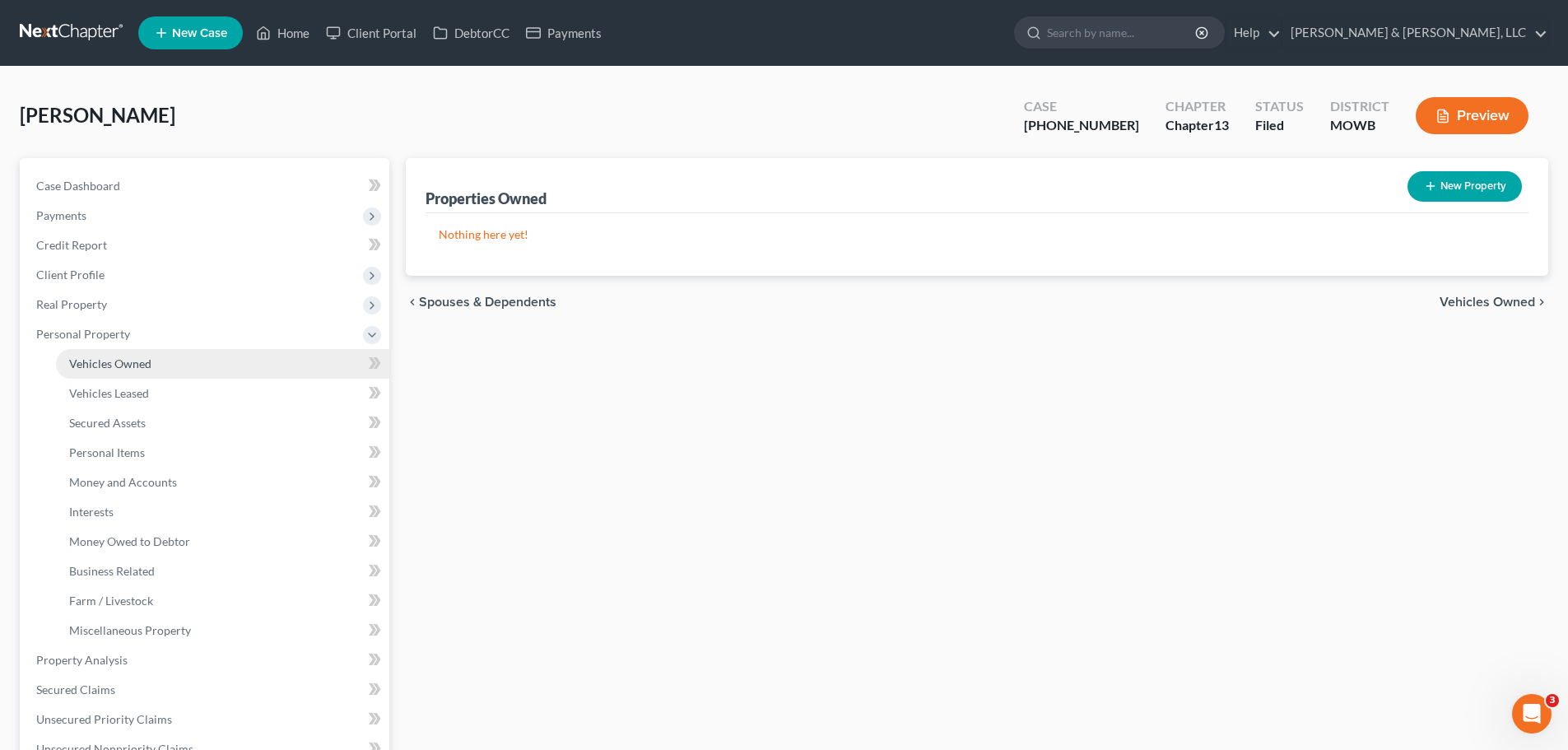
click at [129, 371] on link "Vehicles Owned" at bounding box center [223, 364] width 333 height 30
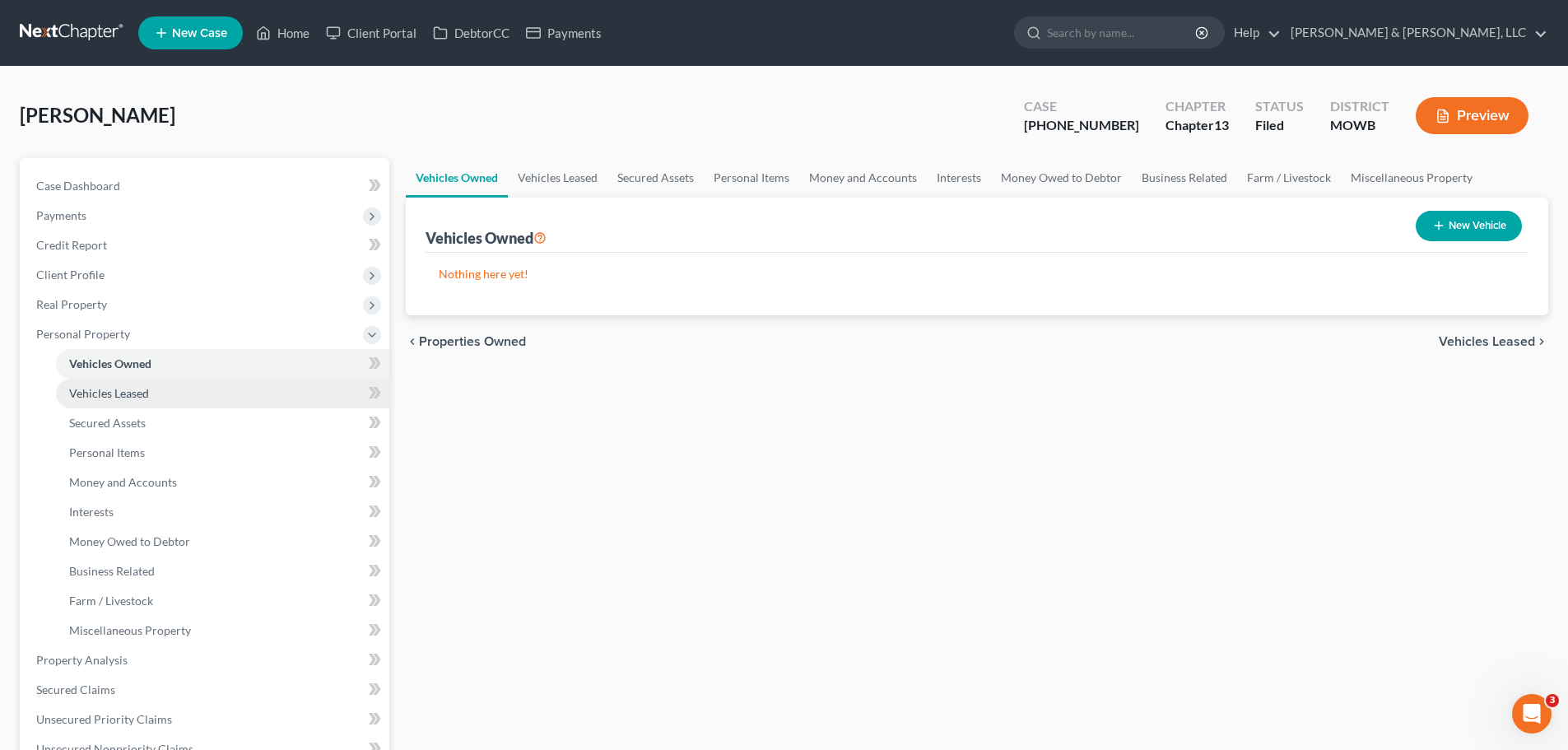
click at [129, 391] on span "Vehicles Leased" at bounding box center [109, 393] width 80 height 14
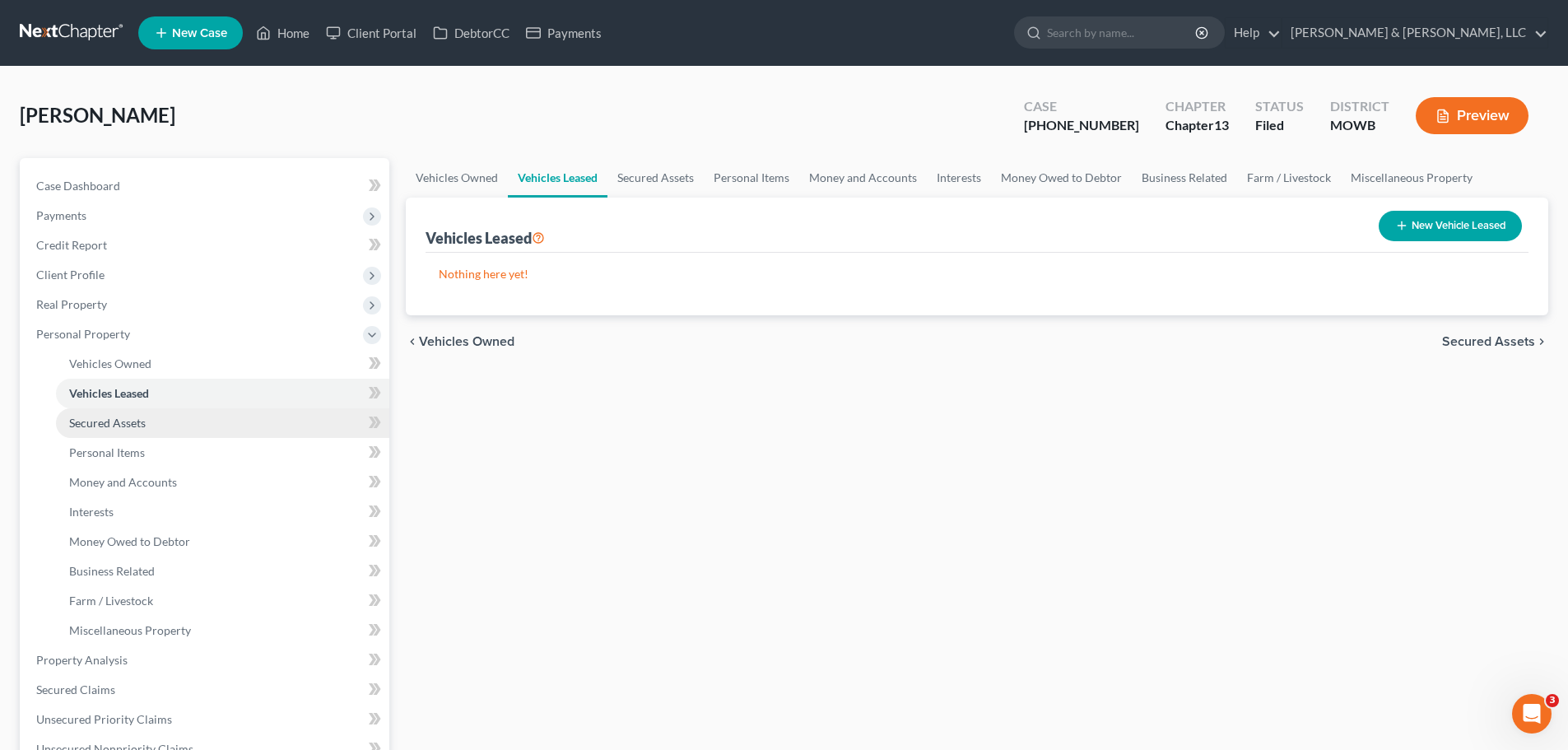
click at [139, 425] on span "Secured Assets" at bounding box center [107, 422] width 77 height 14
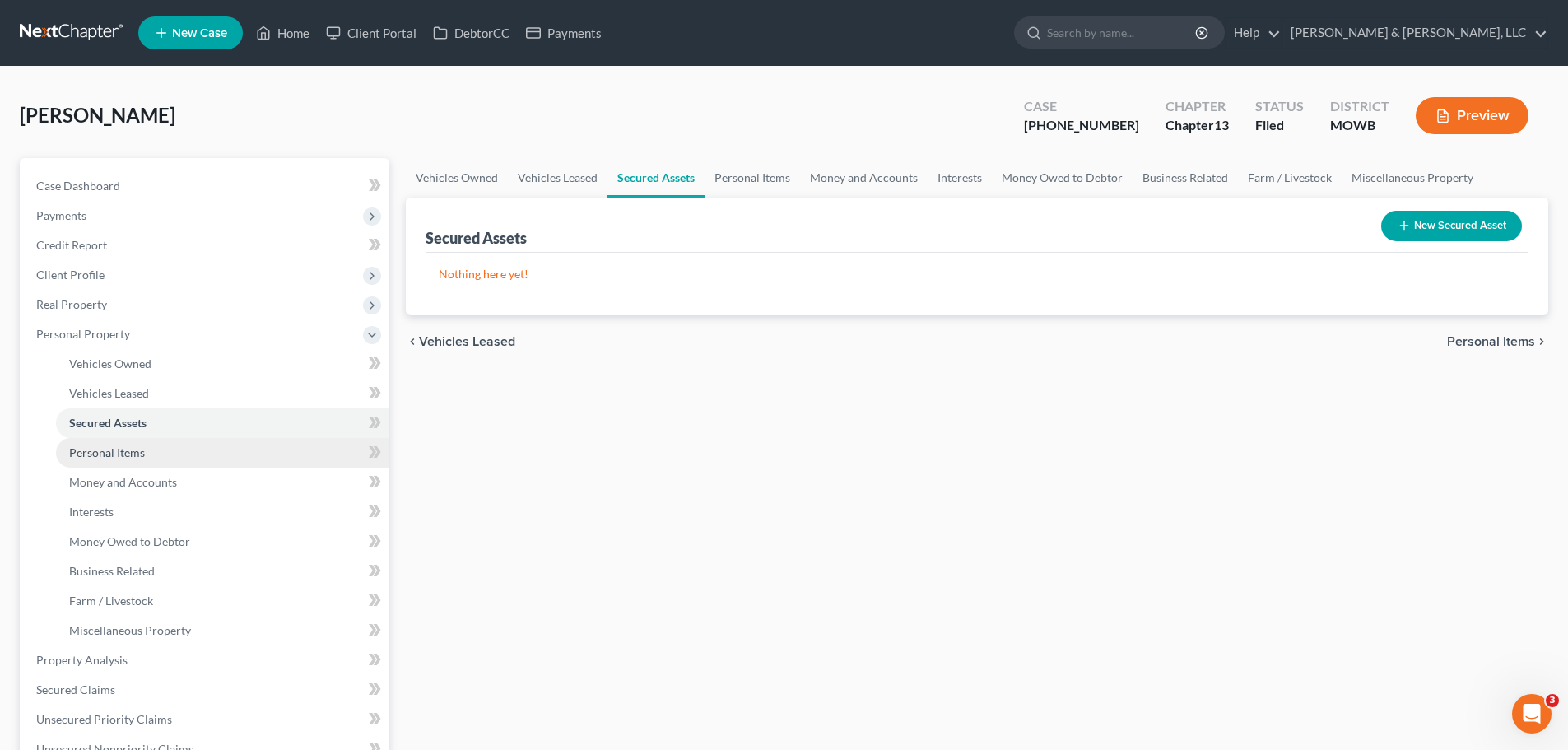
click at [143, 457] on span "Personal Items" at bounding box center [107, 452] width 76 height 14
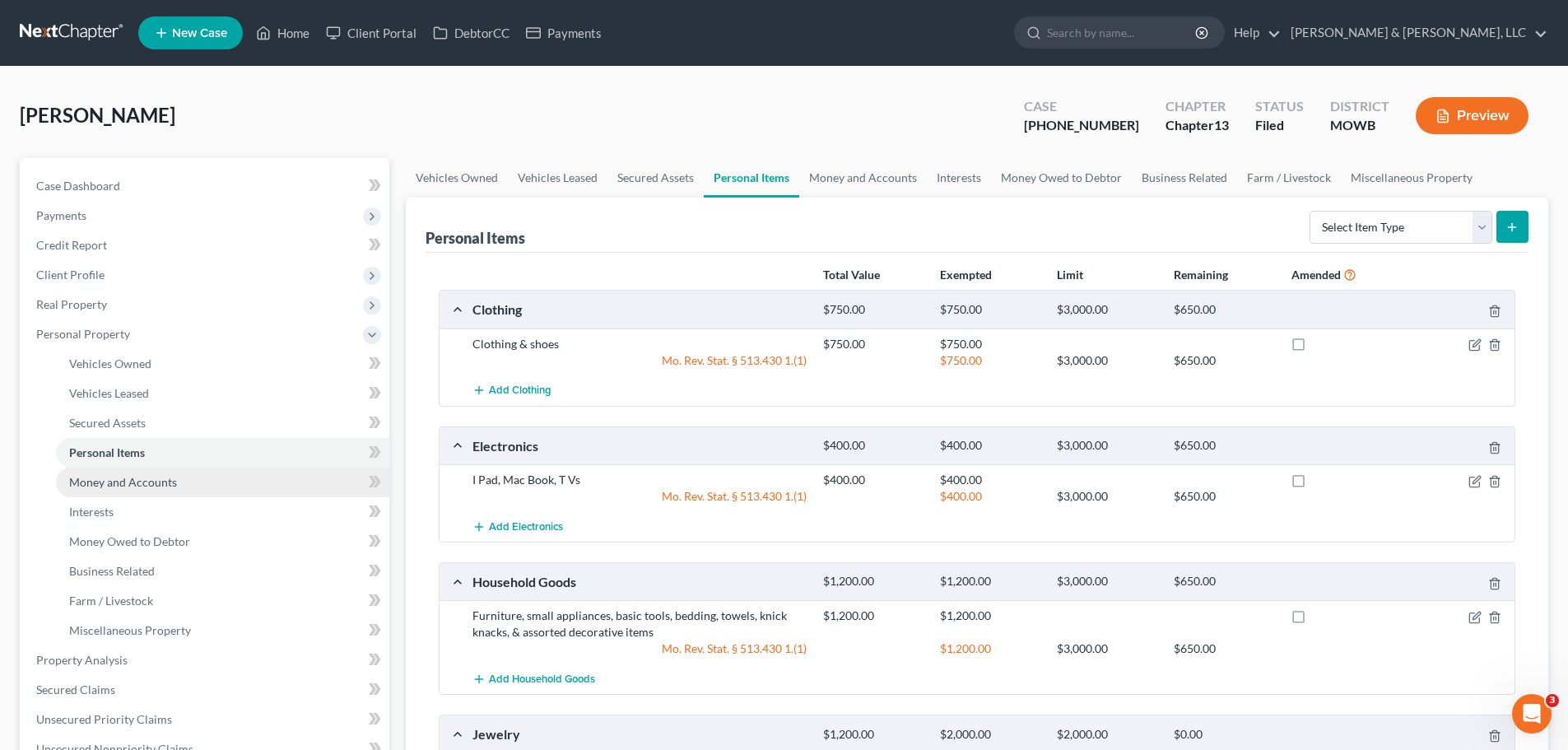
click at [142, 495] on link "Money and Accounts" at bounding box center [223, 483] width 333 height 30
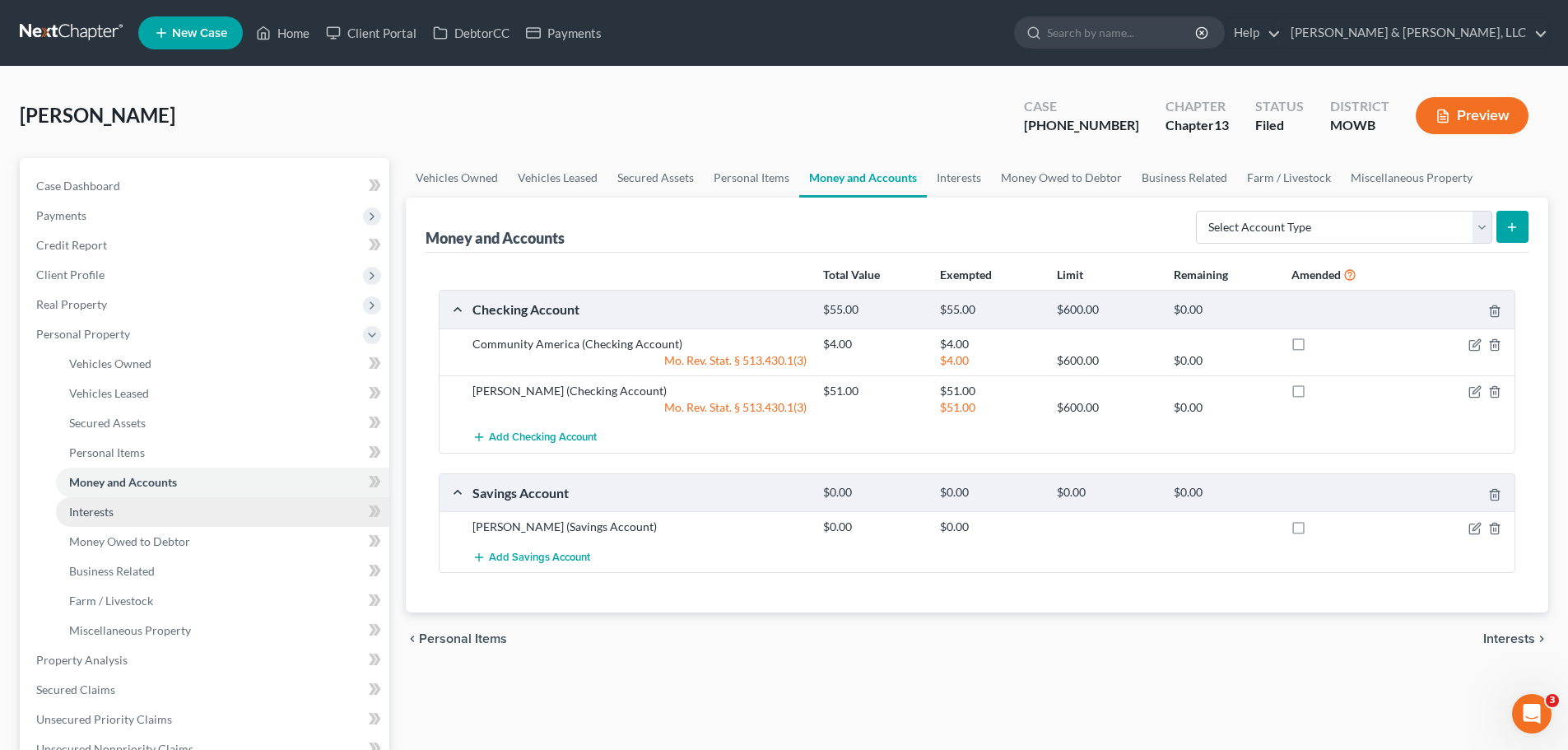
click at [130, 514] on link "Interests" at bounding box center [223, 512] width 333 height 30
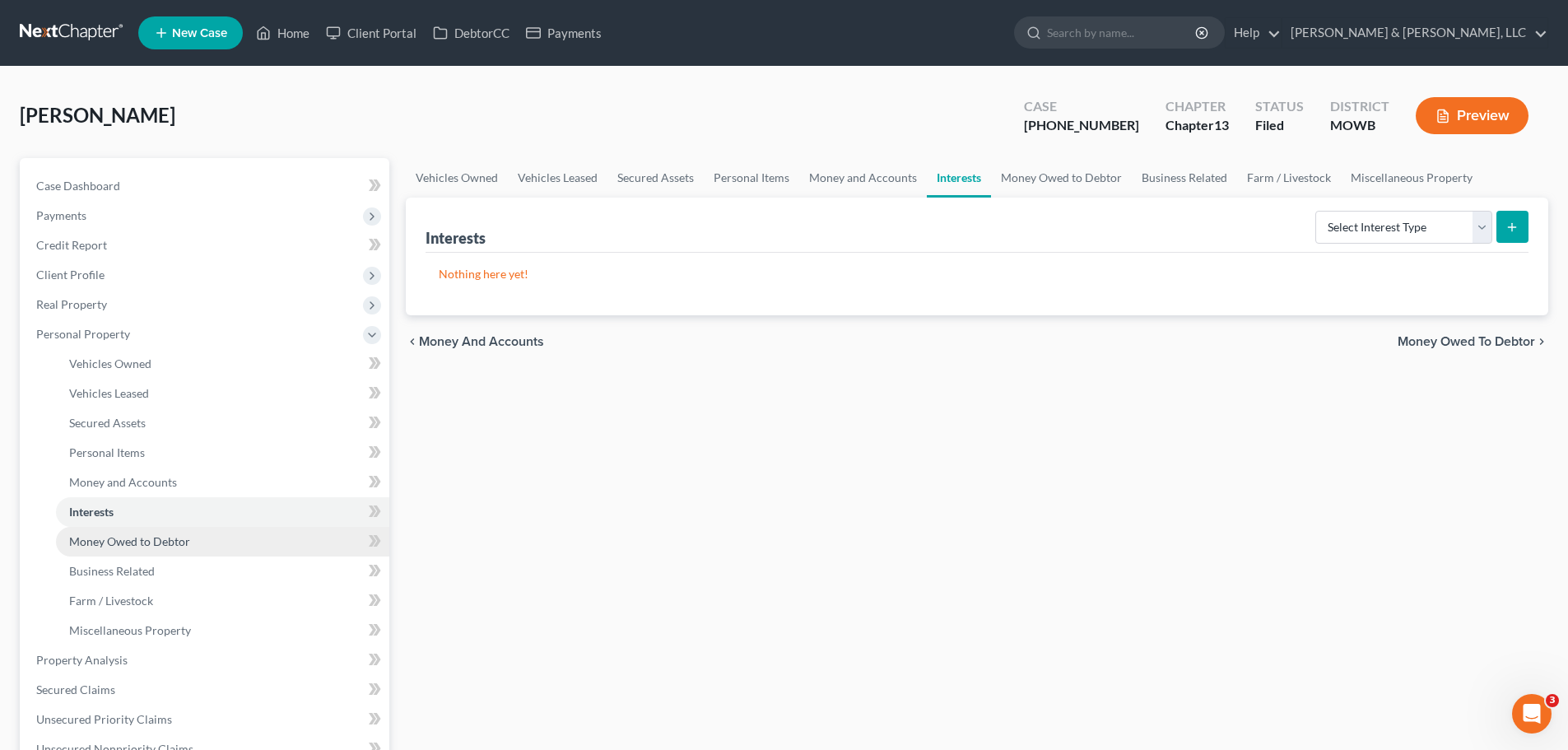
click at [135, 537] on span "Money Owed to Debtor" at bounding box center [129, 541] width 121 height 14
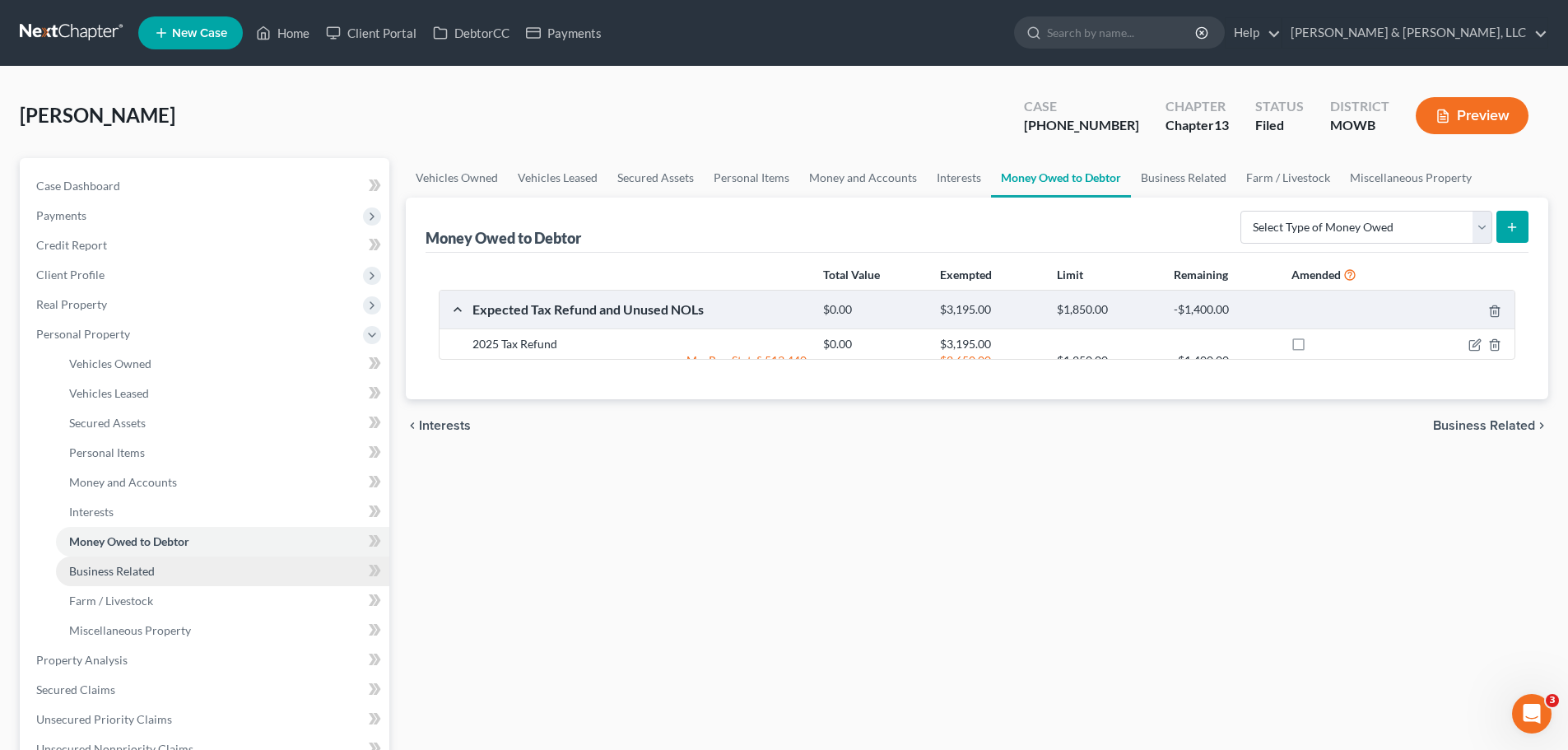
click at [135, 571] on span "Business Related" at bounding box center [111, 571] width 86 height 14
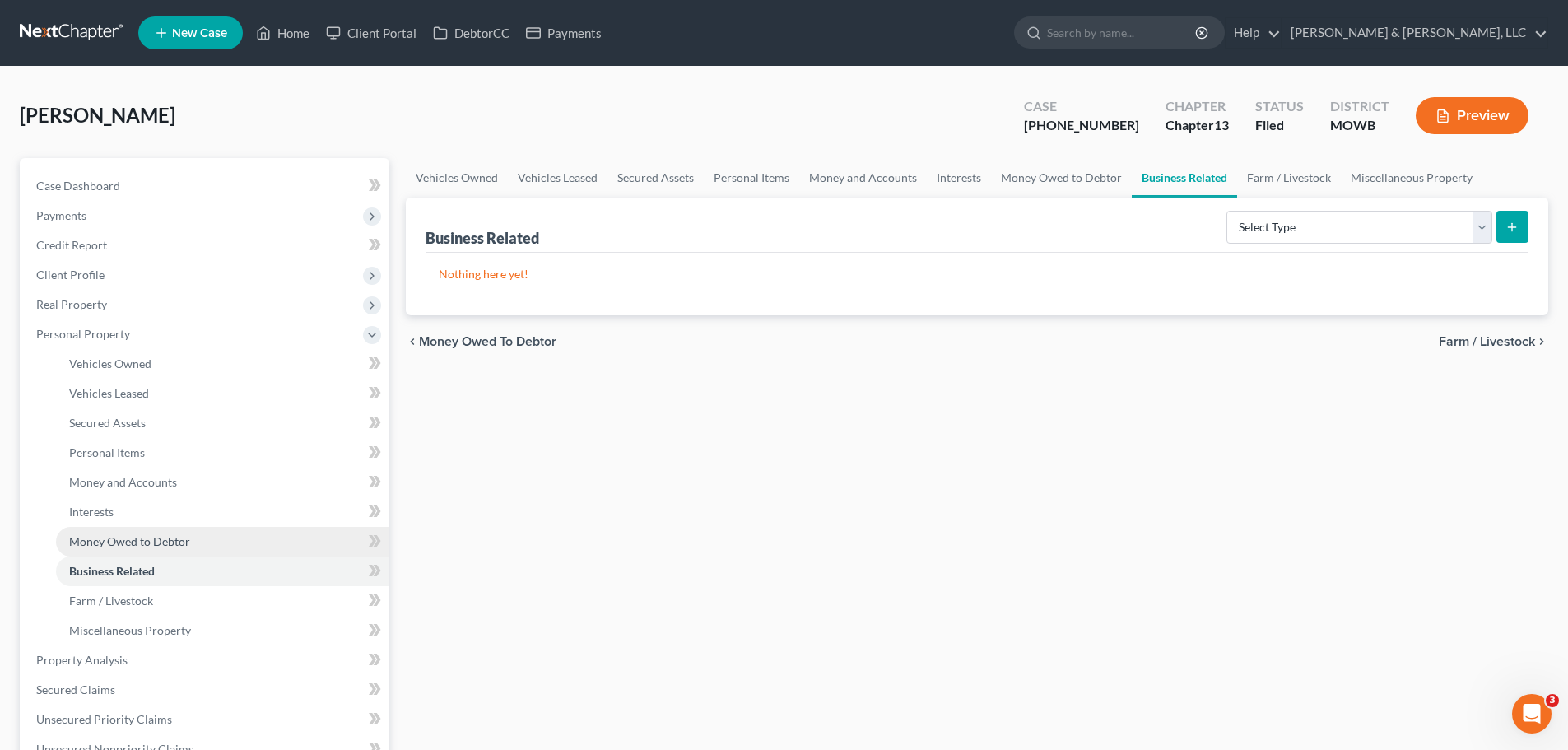
click at [140, 538] on span "Money Owed to Debtor" at bounding box center [129, 541] width 121 height 14
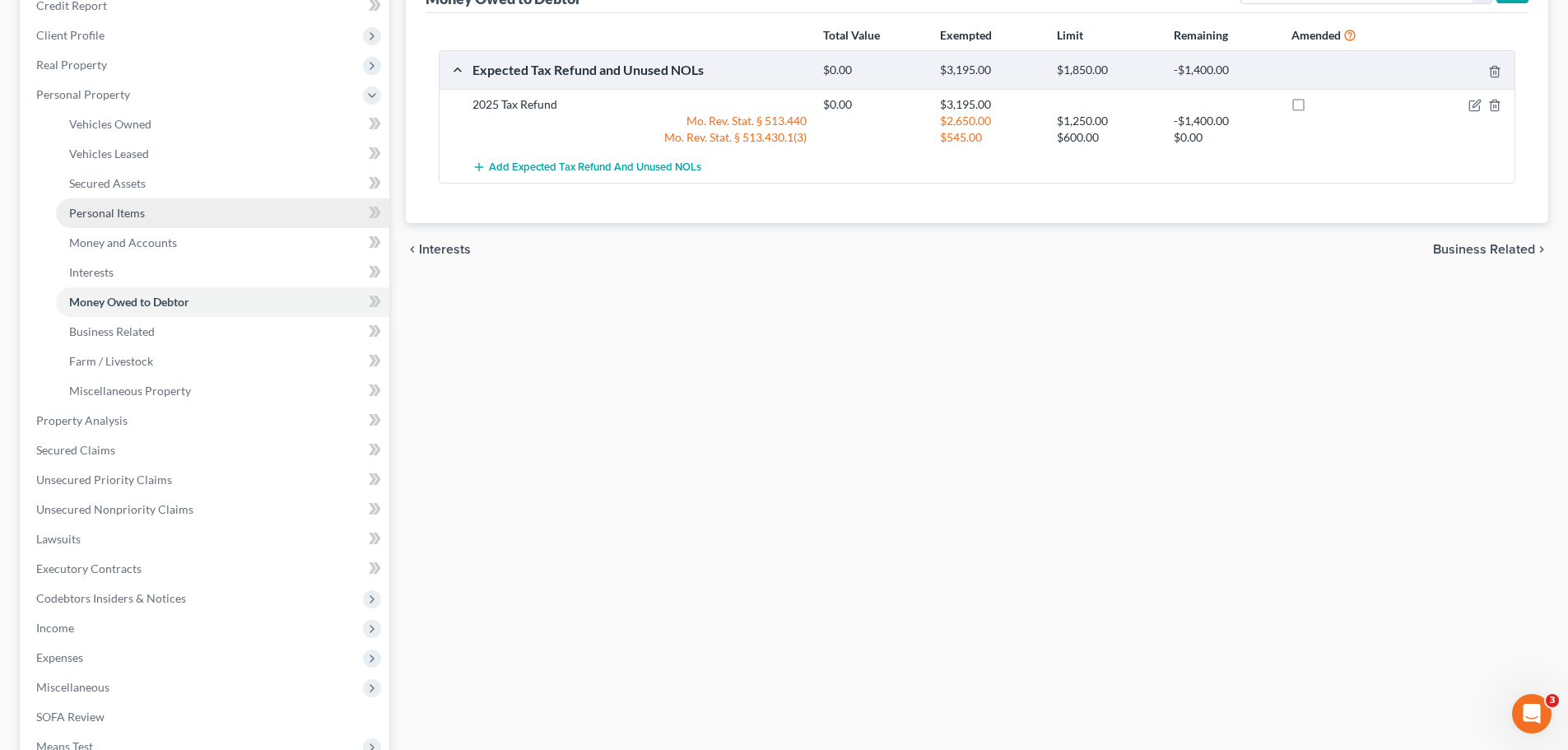
scroll to position [247, 0]
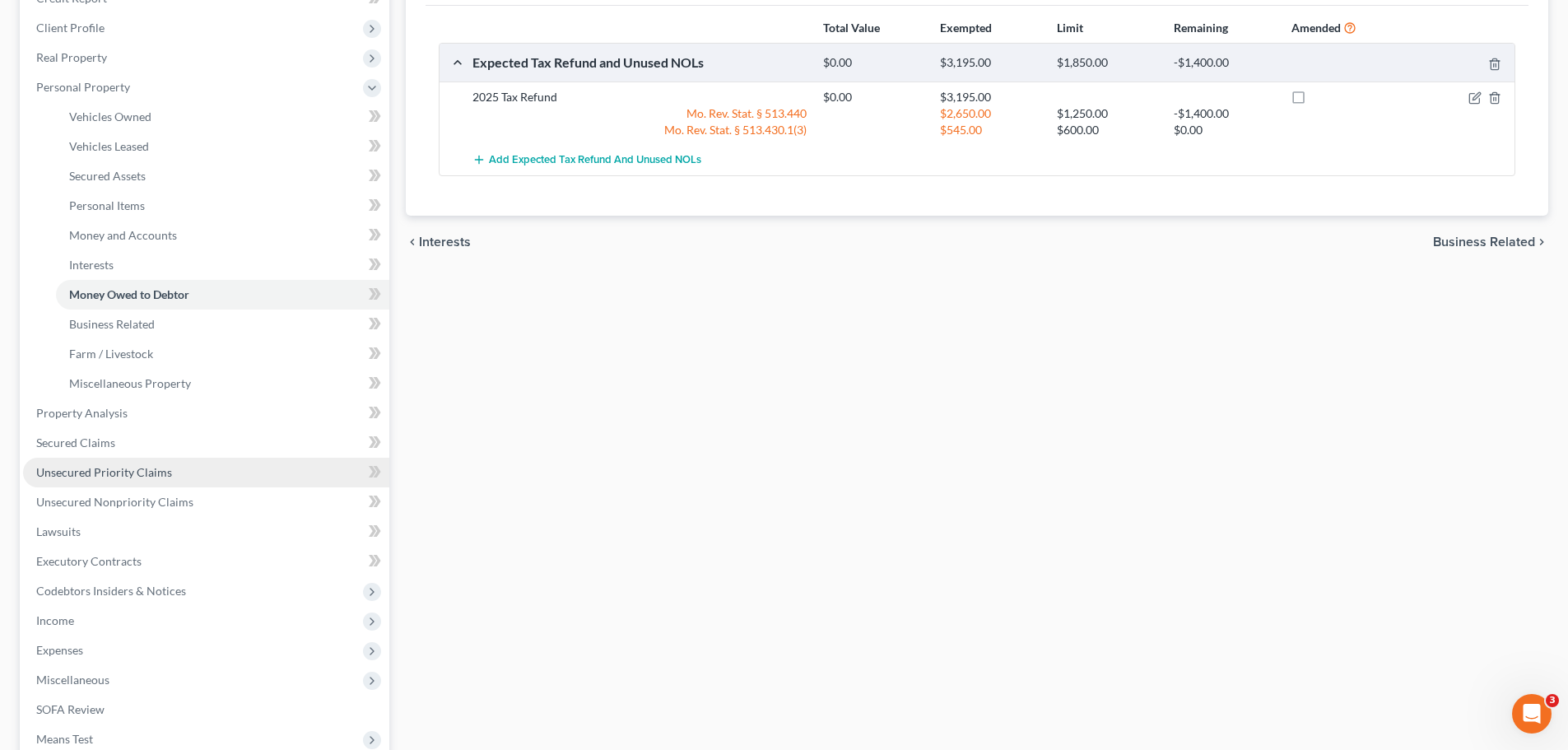
click at [120, 475] on span "Unsecured Priority Claims" at bounding box center [104, 472] width 136 height 14
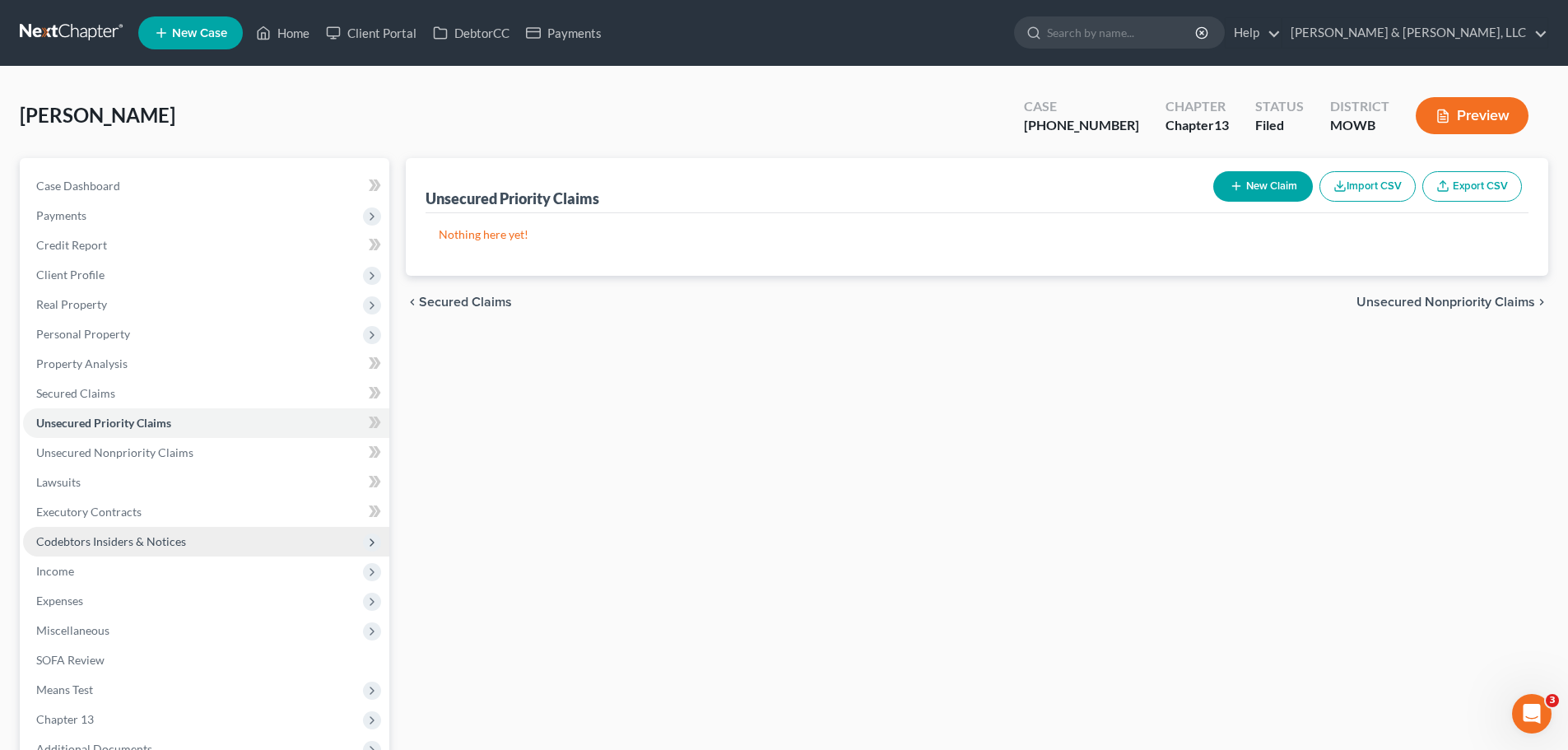
click at [147, 541] on span "Codebtors Insiders & Notices" at bounding box center [111, 541] width 150 height 14
click at [106, 540] on span "Codebtors Insiders & Notices" at bounding box center [111, 541] width 150 height 14
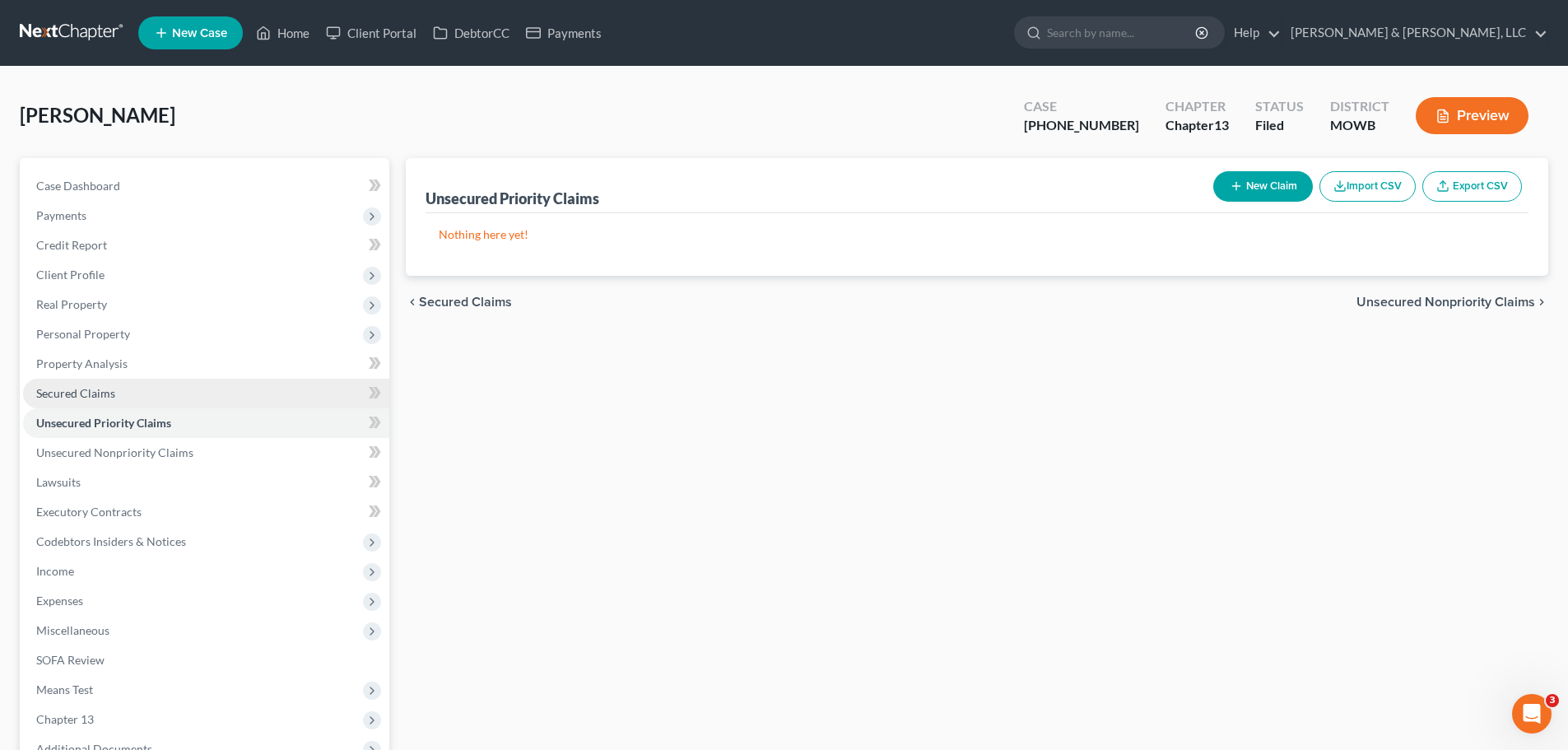
click at [120, 396] on link "Secured Claims" at bounding box center [206, 393] width 367 height 30
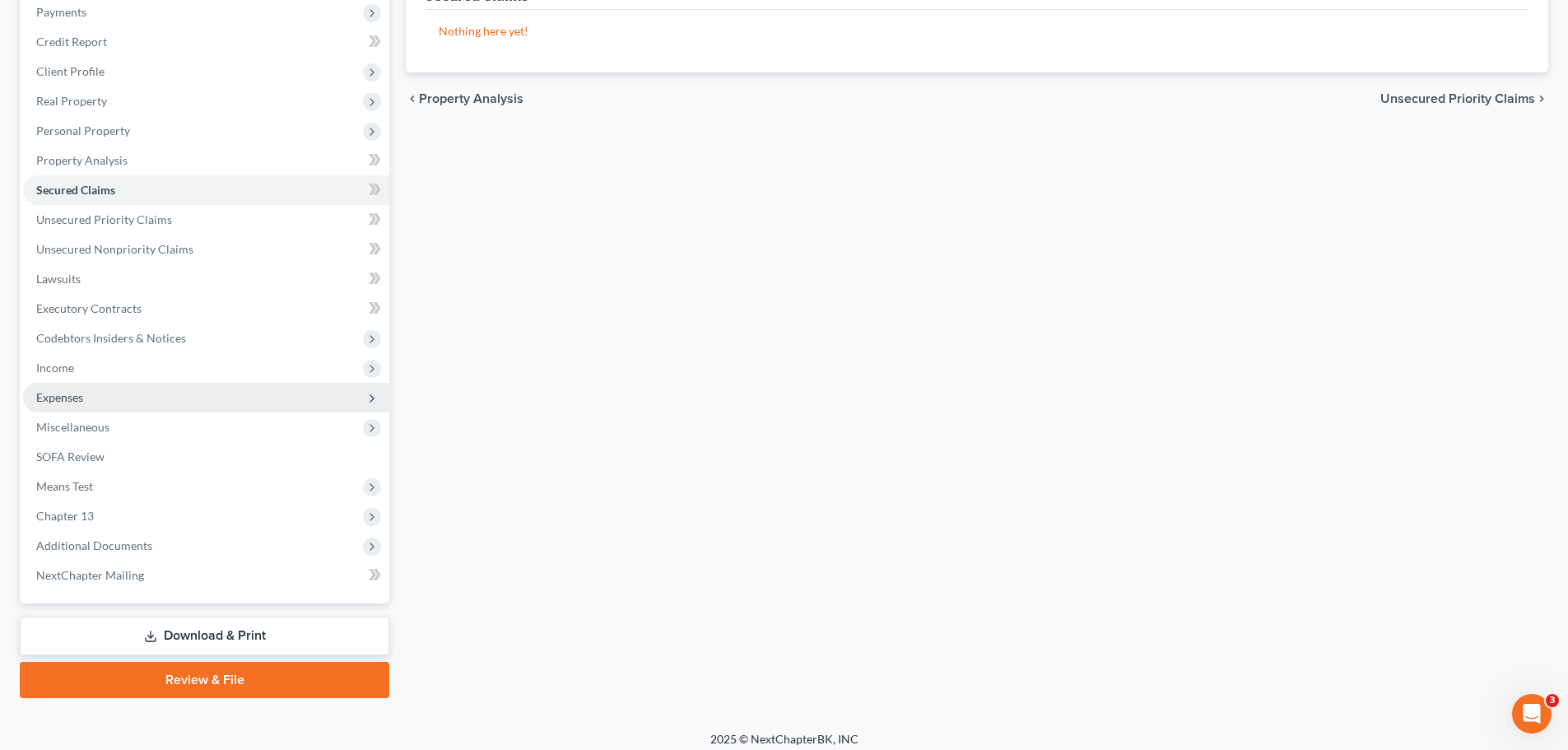
scroll to position [214, 0]
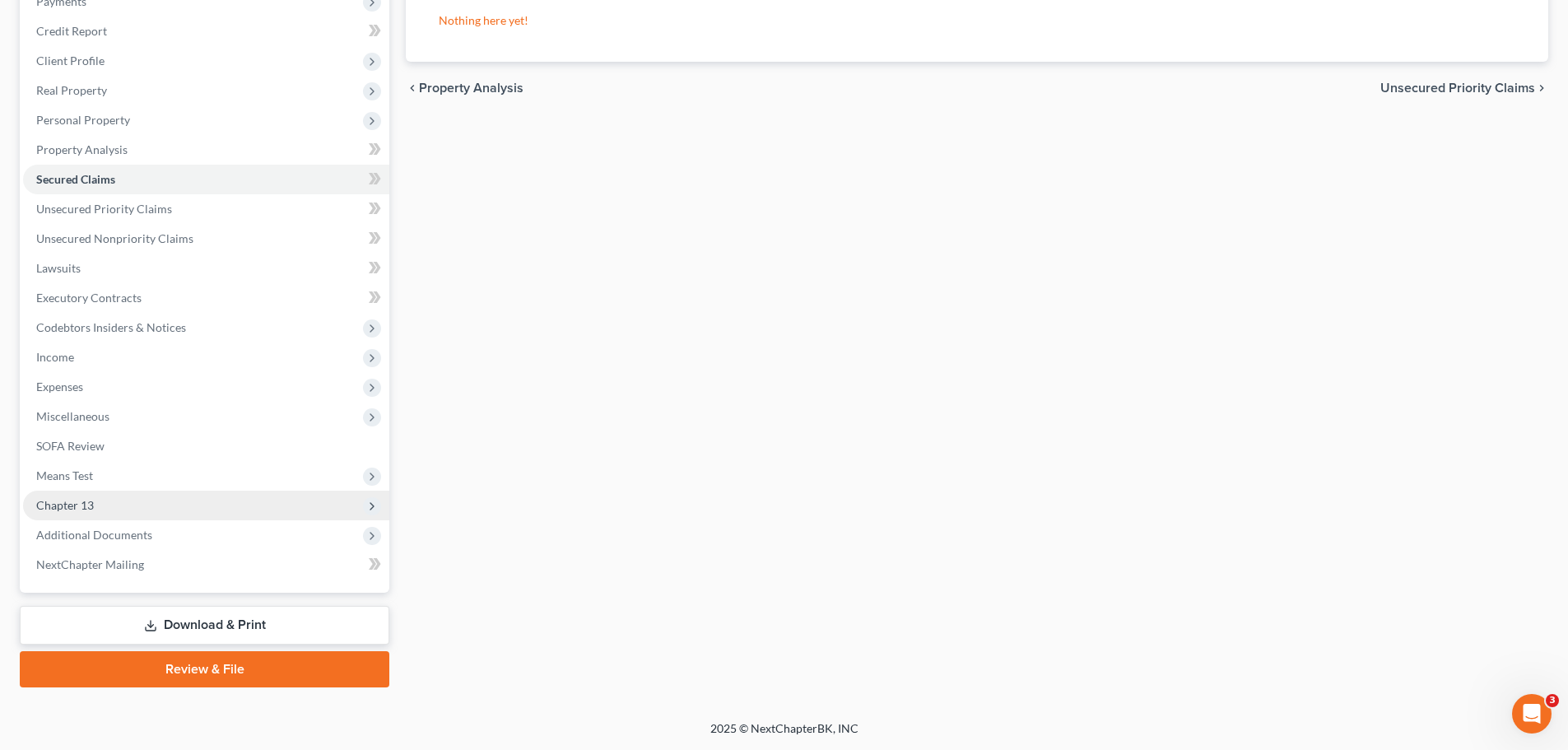
click at [88, 499] on span "Chapter 13" at bounding box center [65, 505] width 58 height 14
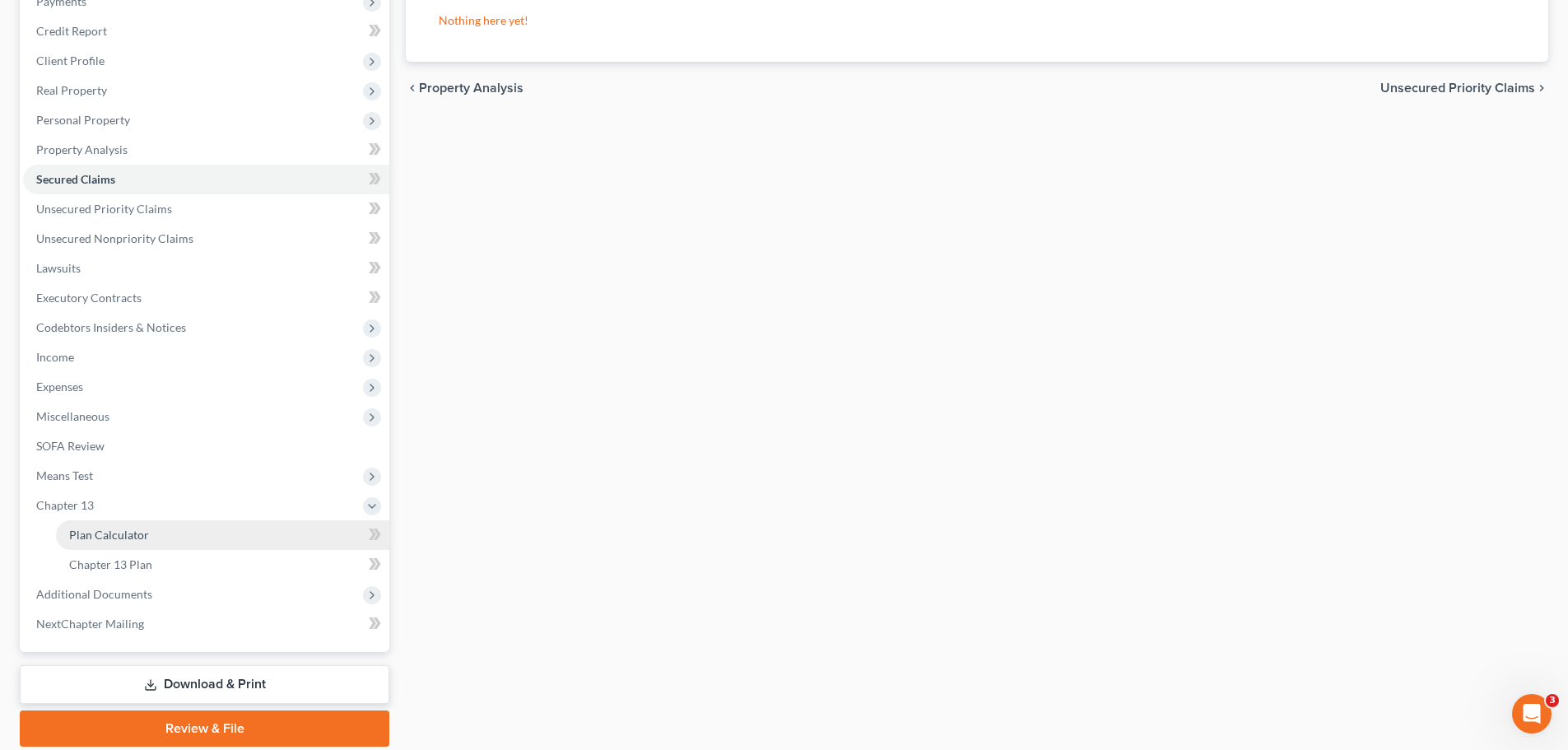
click at [129, 543] on link "Plan Calculator" at bounding box center [223, 535] width 333 height 30
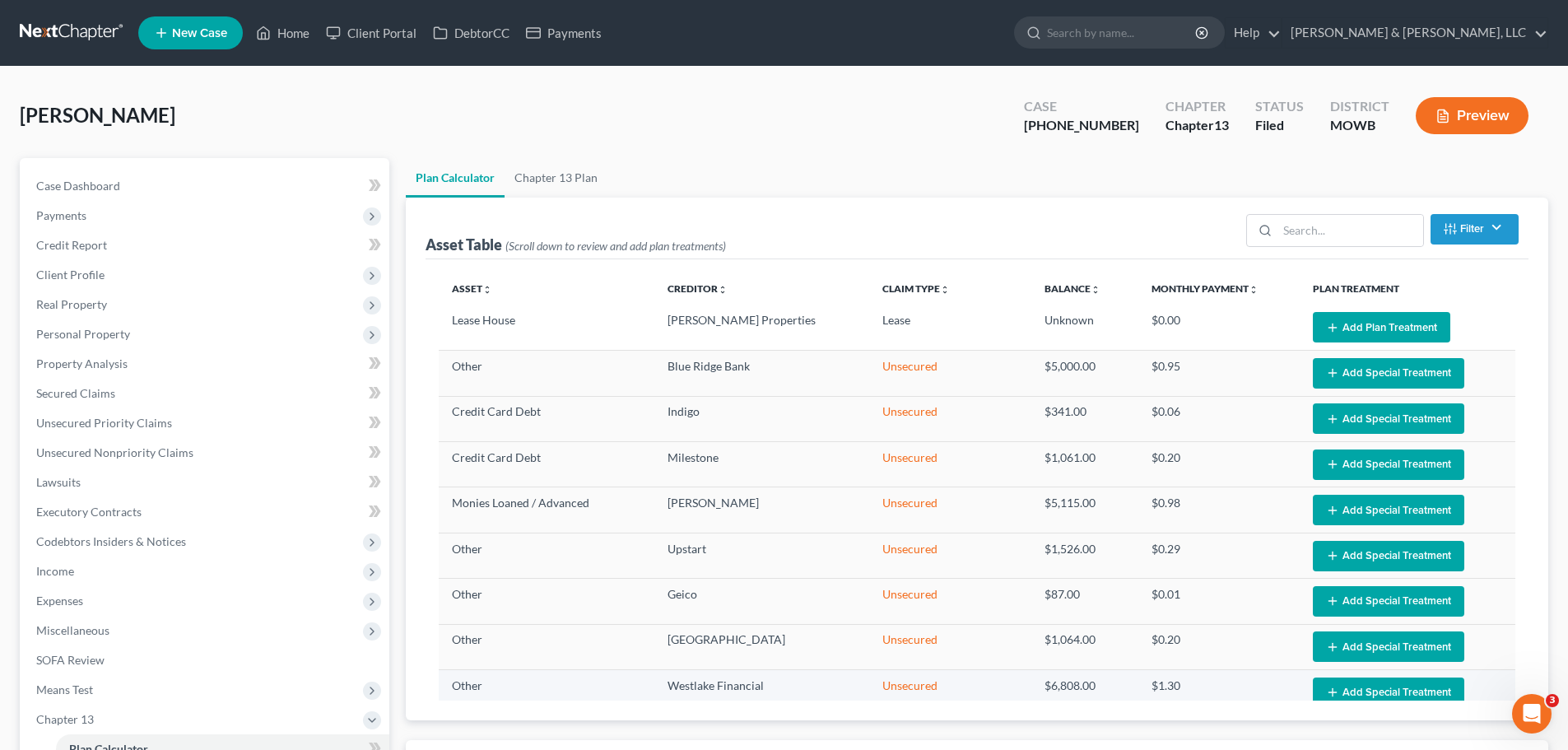
select select "35"
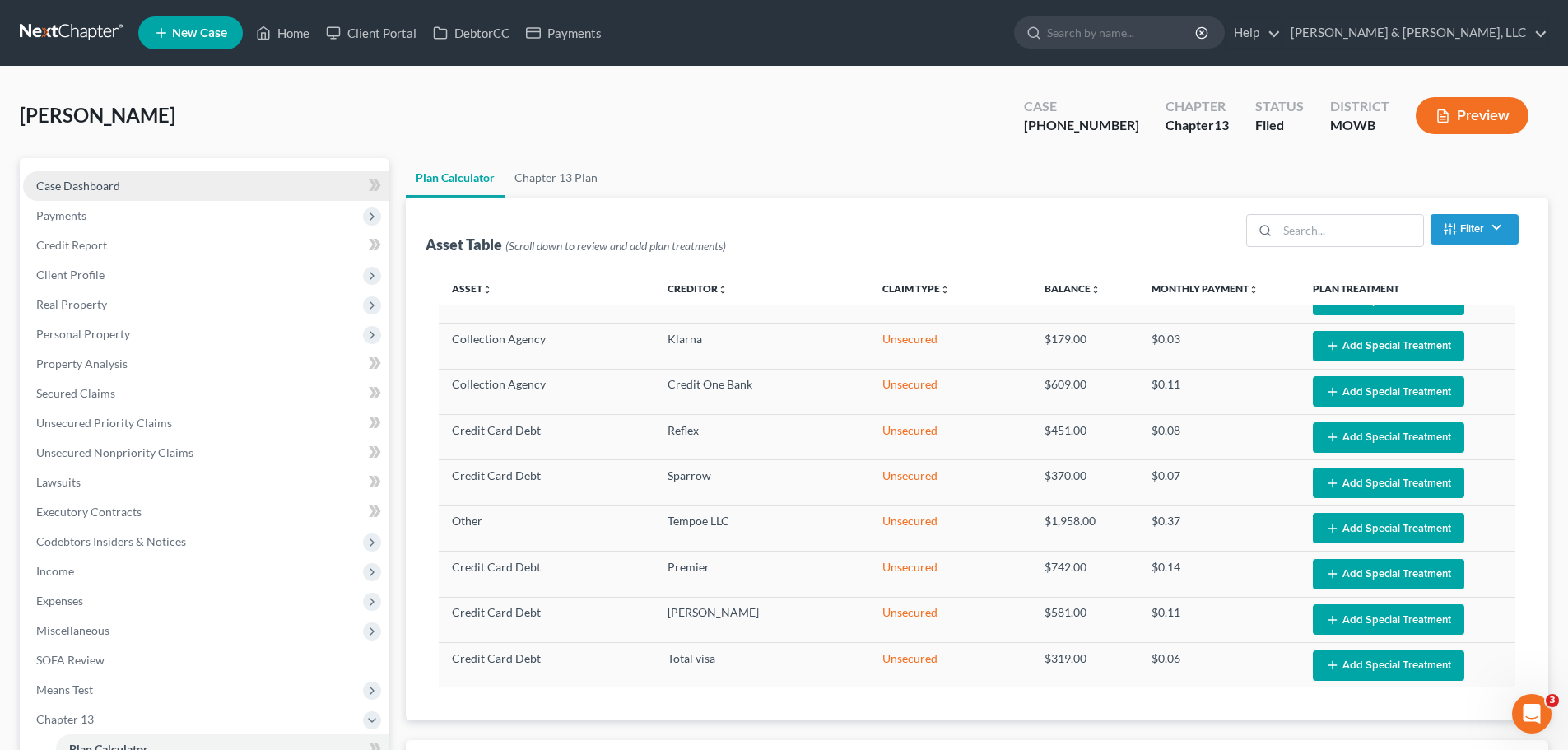
click at [144, 187] on link "Case Dashboard" at bounding box center [206, 186] width 367 height 30
select select "2"
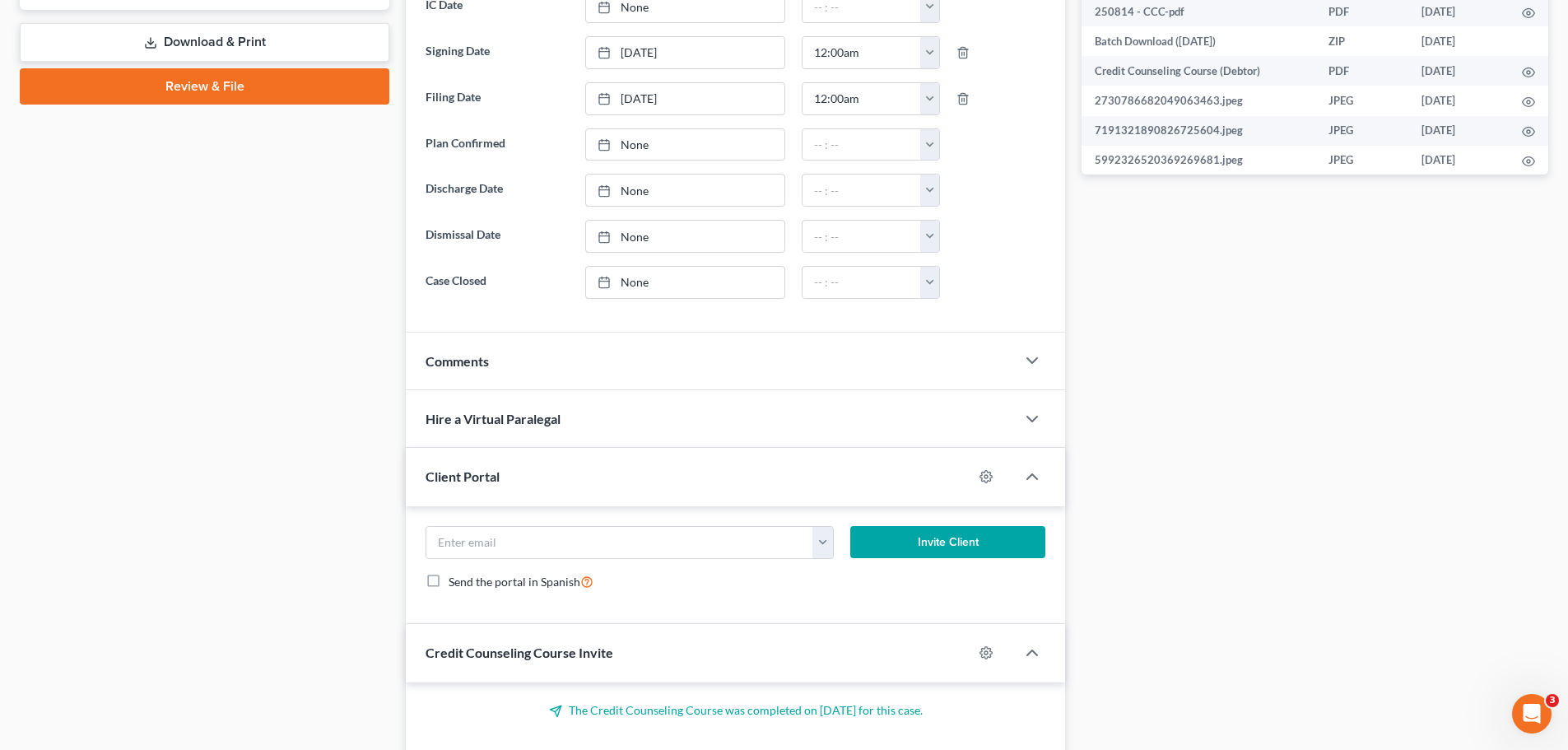
scroll to position [591, 0]
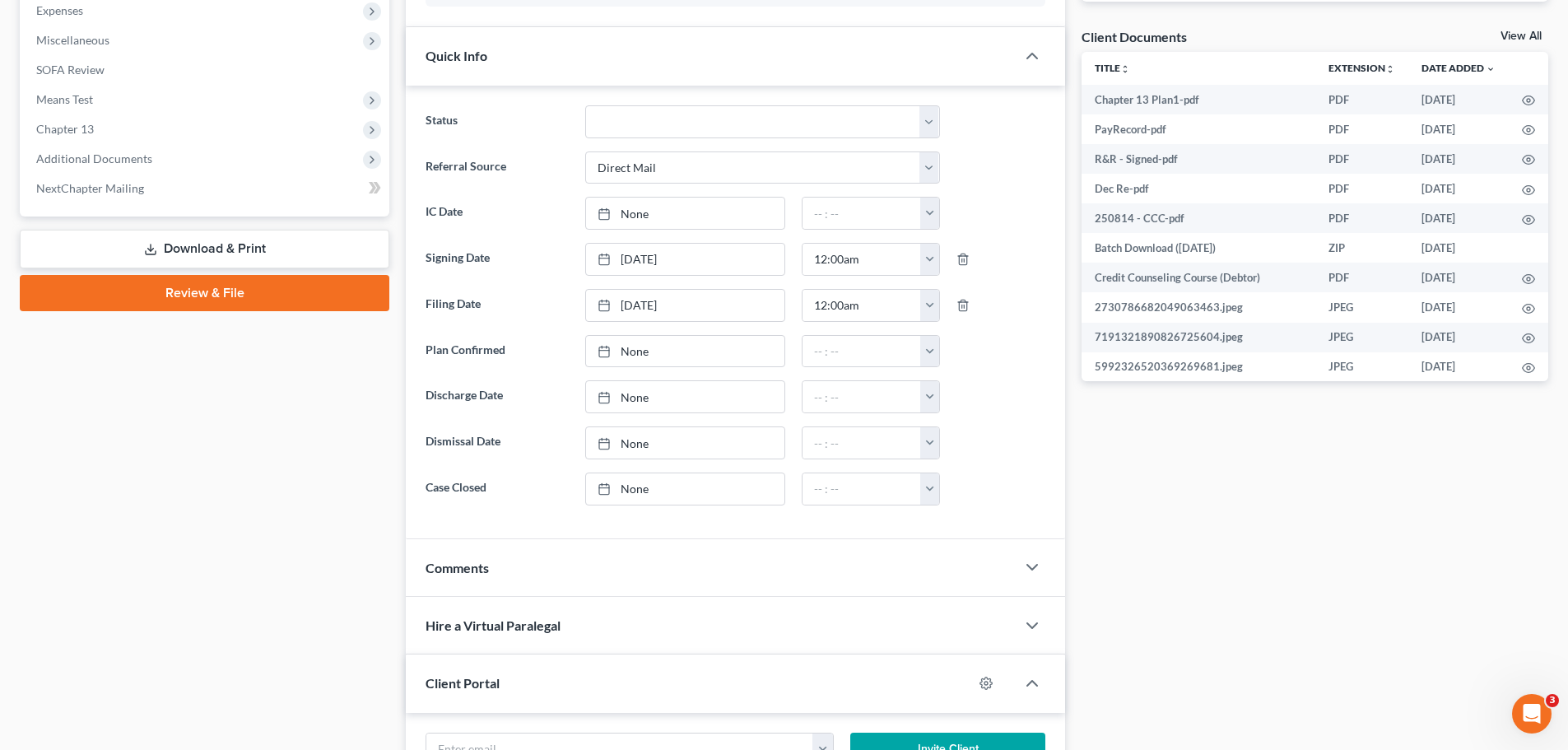
drag, startPoint x: 133, startPoint y: 168, endPoint x: 134, endPoint y: 251, distance: 83.0
click at [133, 168] on span "Additional Documents" at bounding box center [206, 159] width 367 height 30
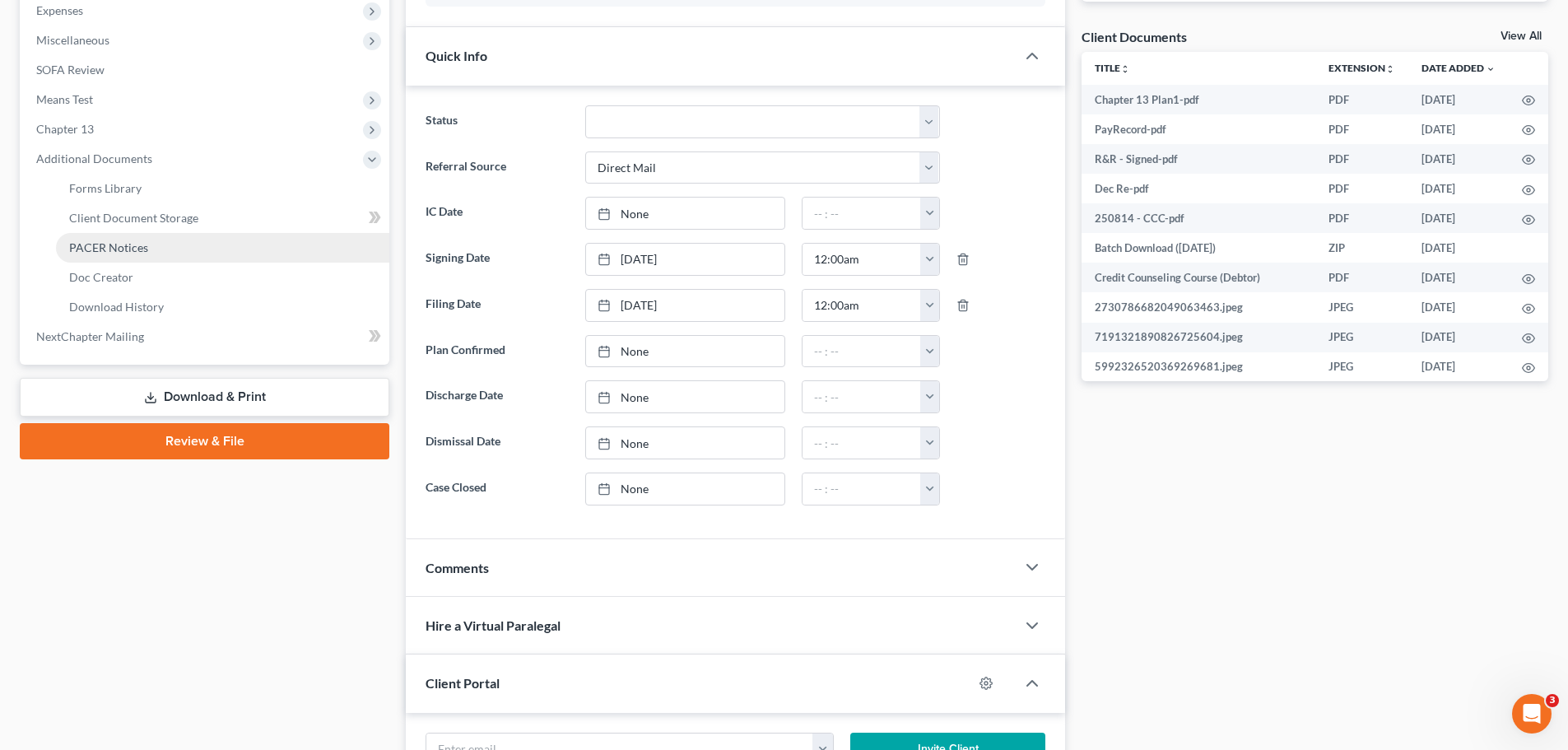
click at [133, 254] on span "PACER Notices" at bounding box center [108, 247] width 79 height 14
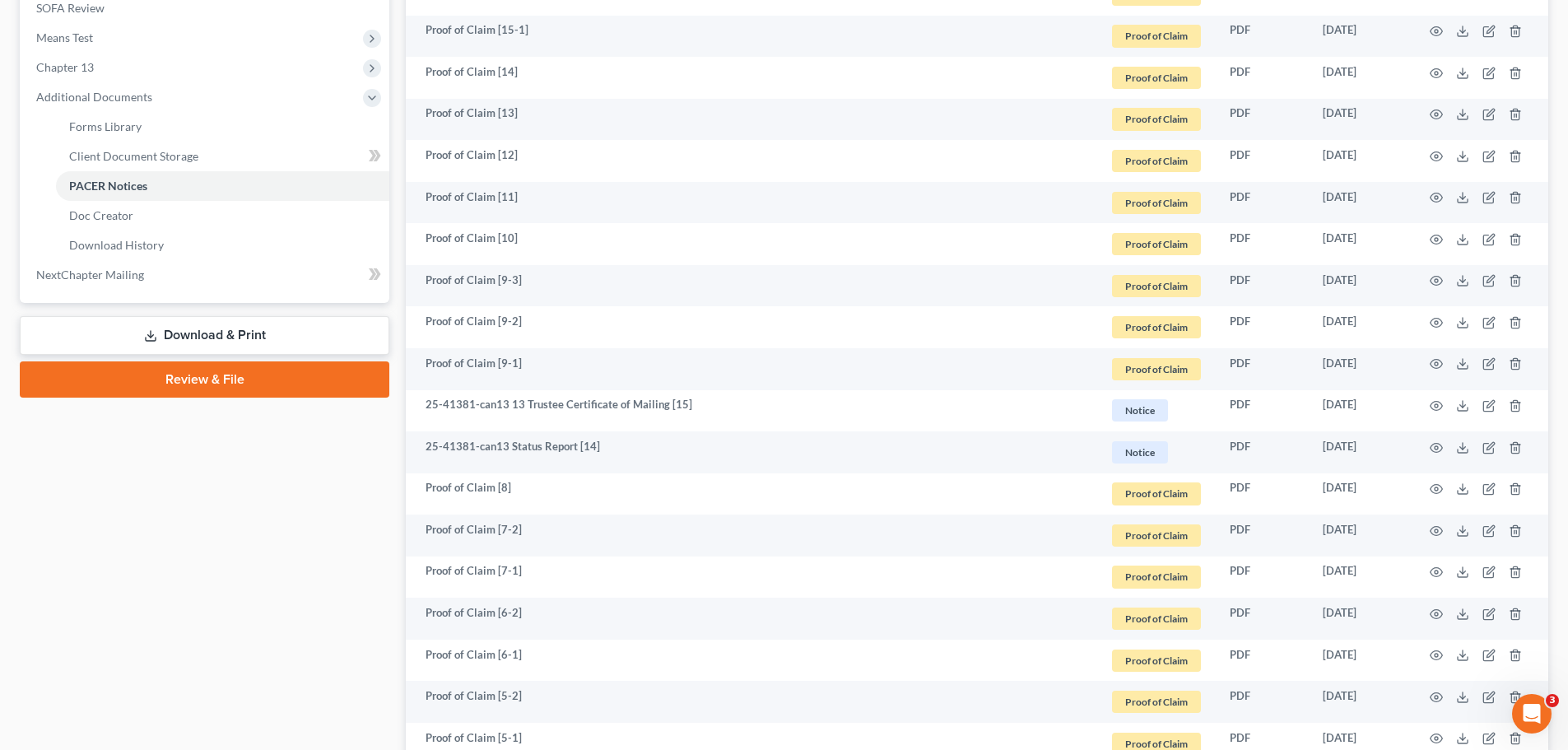
scroll to position [659, 0]
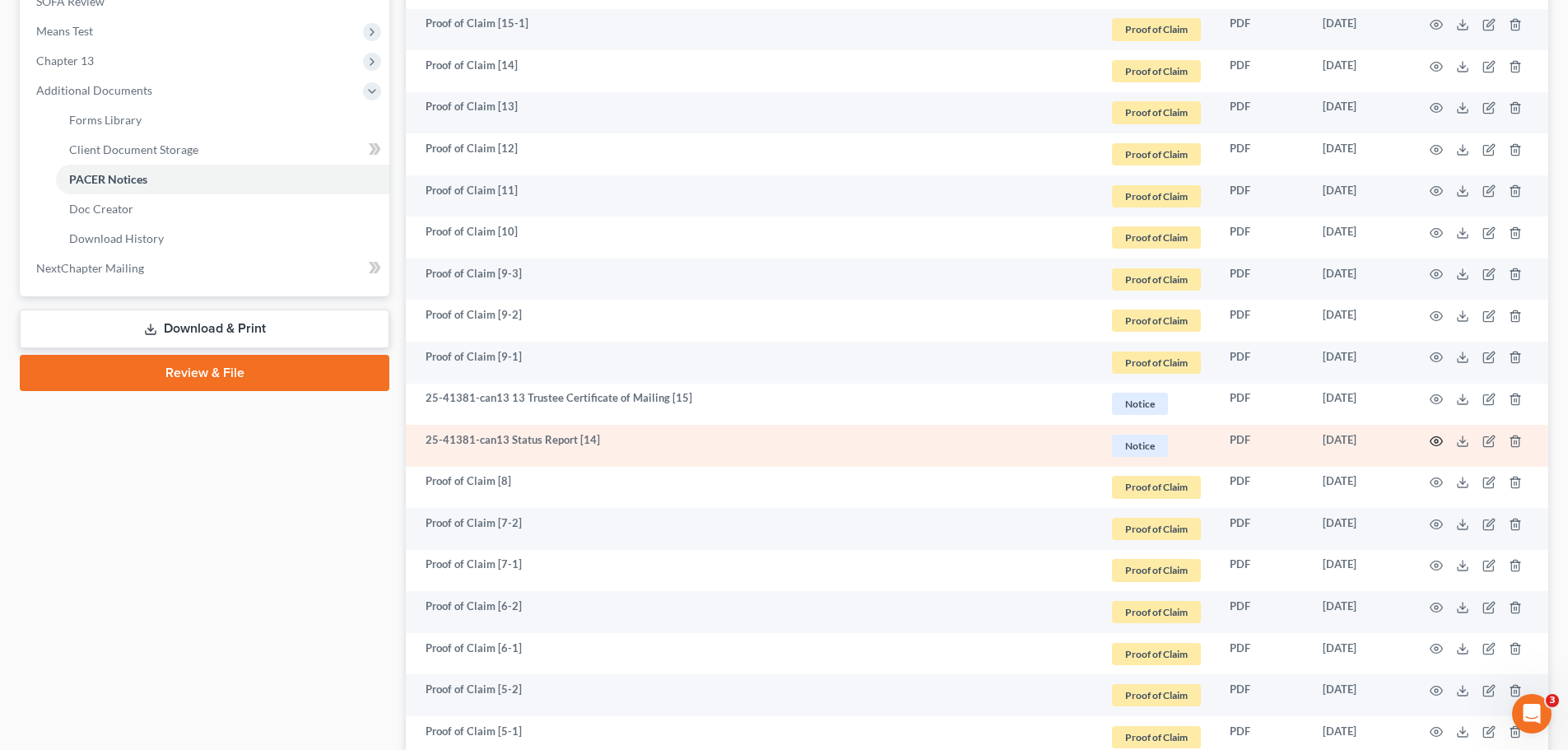
click at [1431, 441] on icon "button" at bounding box center [1438, 441] width 13 height 9
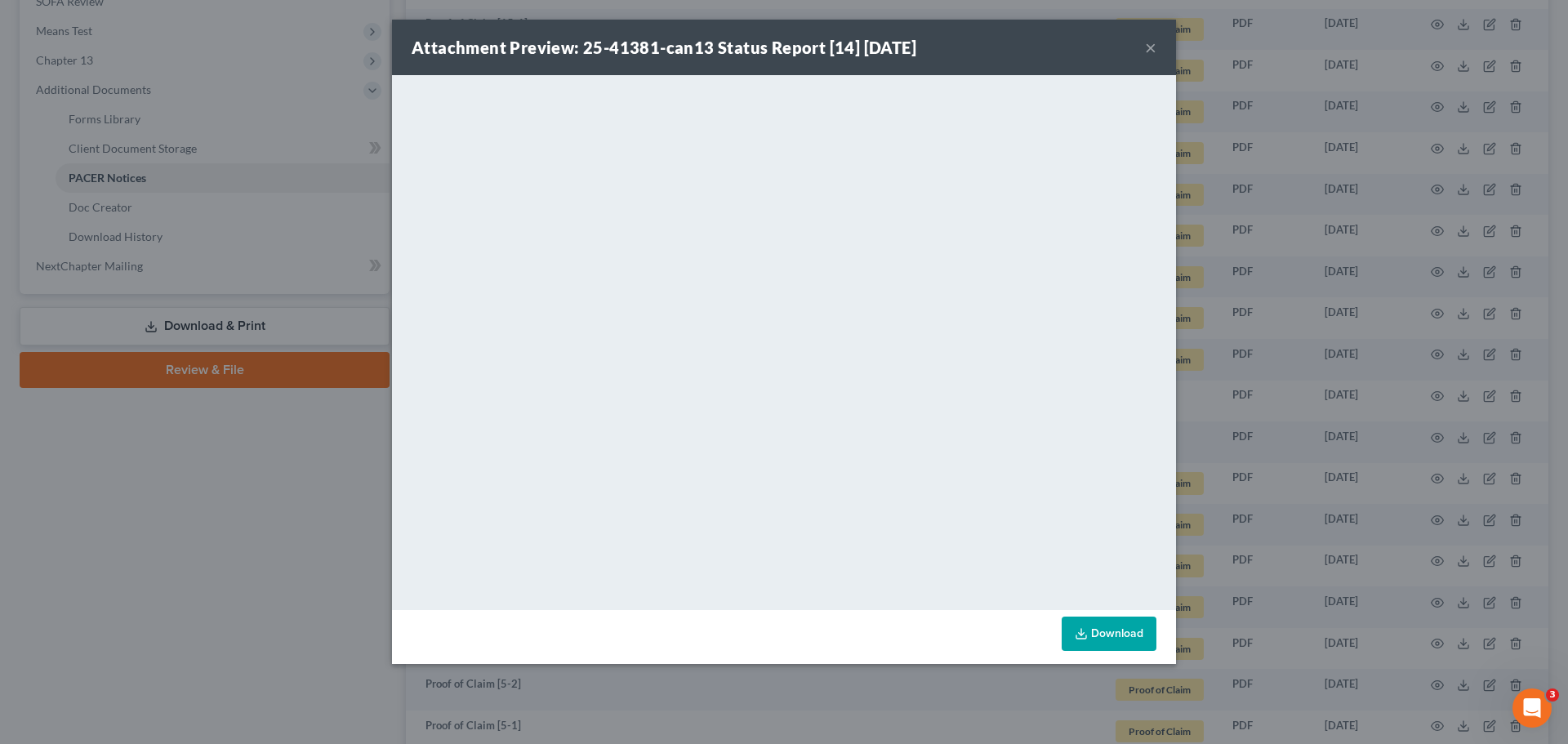
drag, startPoint x: 1148, startPoint y: 49, endPoint x: 899, endPoint y: 61, distance: 249.3
click at [1147, 49] on button "×" at bounding box center [1150, 48] width 12 height 20
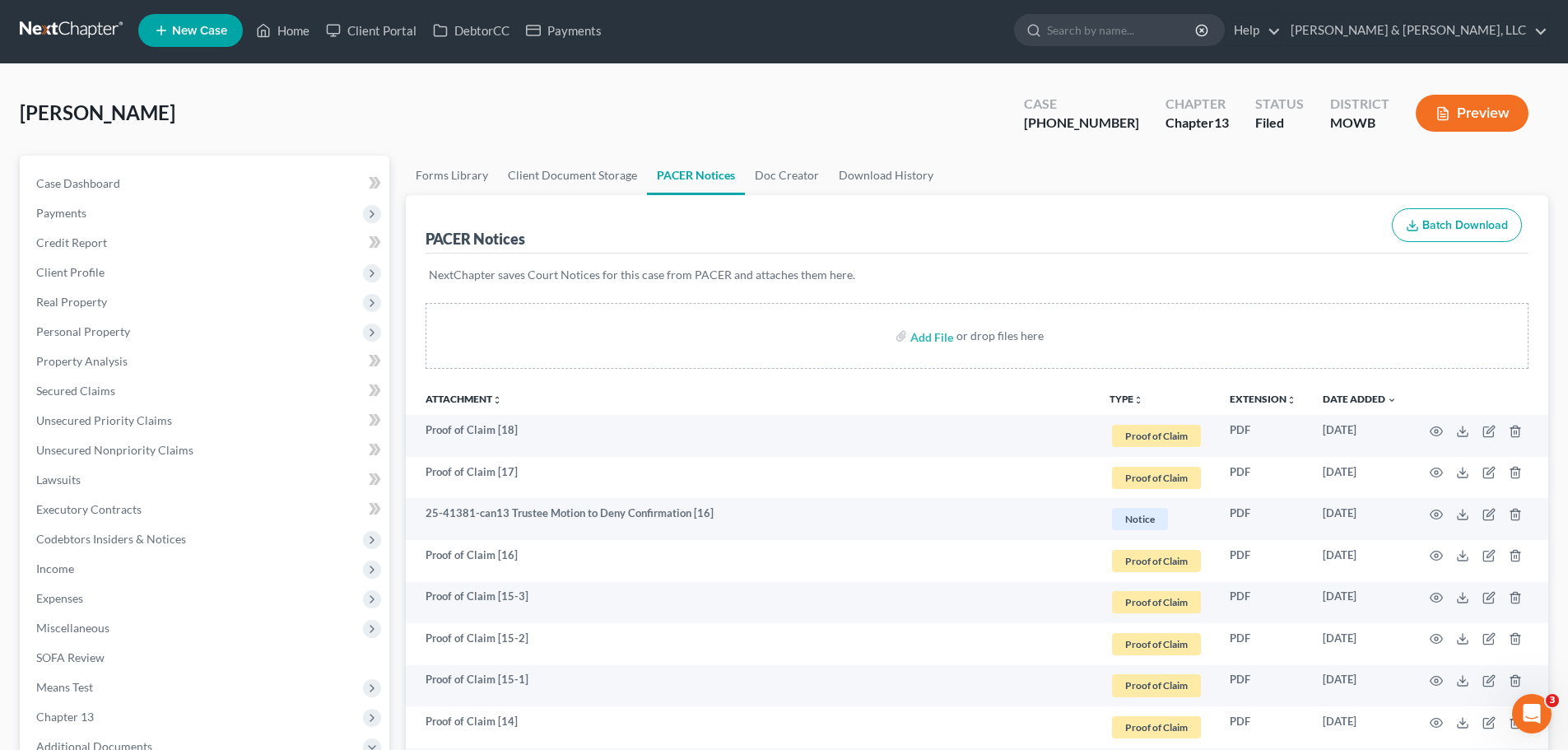
scroll to position [0, 0]
